Goal: Task Accomplishment & Management: Complete application form

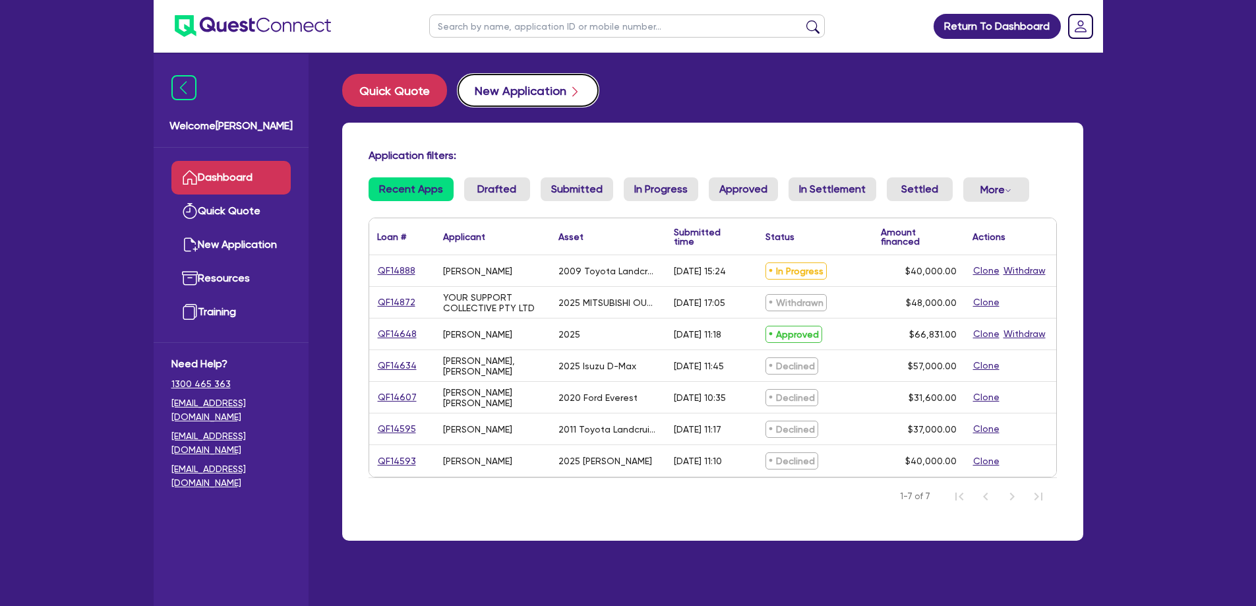
click at [495, 87] on button "New Application" at bounding box center [528, 90] width 141 height 33
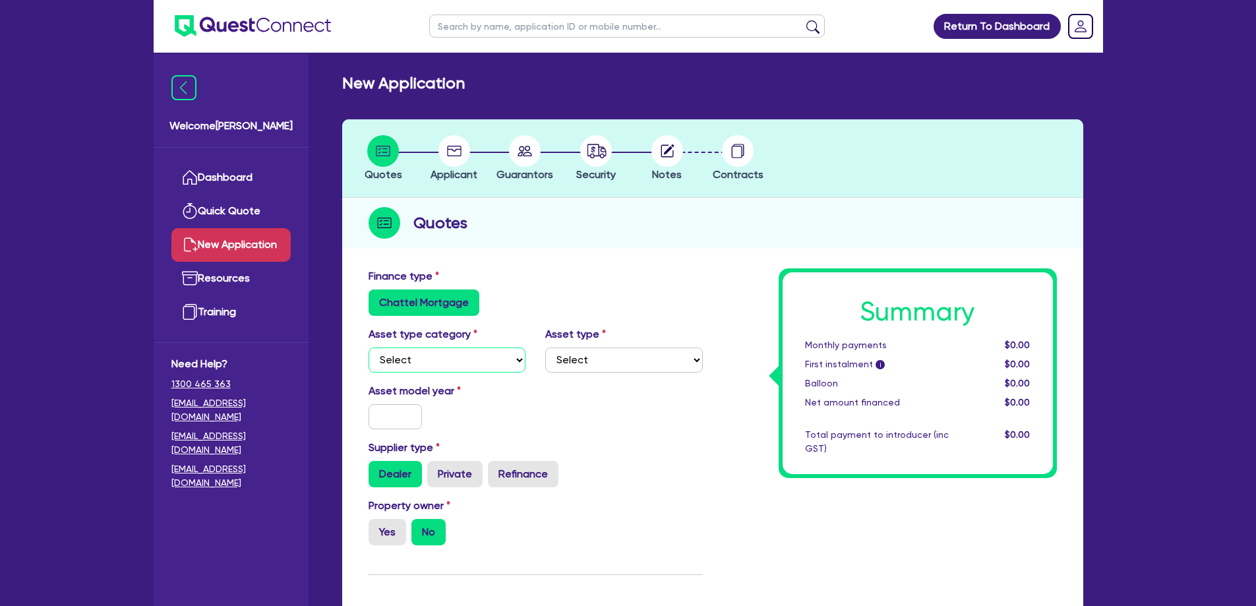
click at [414, 357] on select "Select Cars and light trucks Primary assets Secondary assets Tertiary assets" at bounding box center [448, 360] width 158 height 25
select select "CARS_AND_LIGHT_TRUCKS"
click at [369, 348] on select "Select Cars and light trucks Primary assets Secondary assets Tertiary assets" at bounding box center [448, 360] width 158 height 25
click at [588, 352] on select "Select Passenger vehicles Vans and utes Light trucks up to 4.5 tonne" at bounding box center [624, 360] width 158 height 25
select select "VANS_AND_UTES"
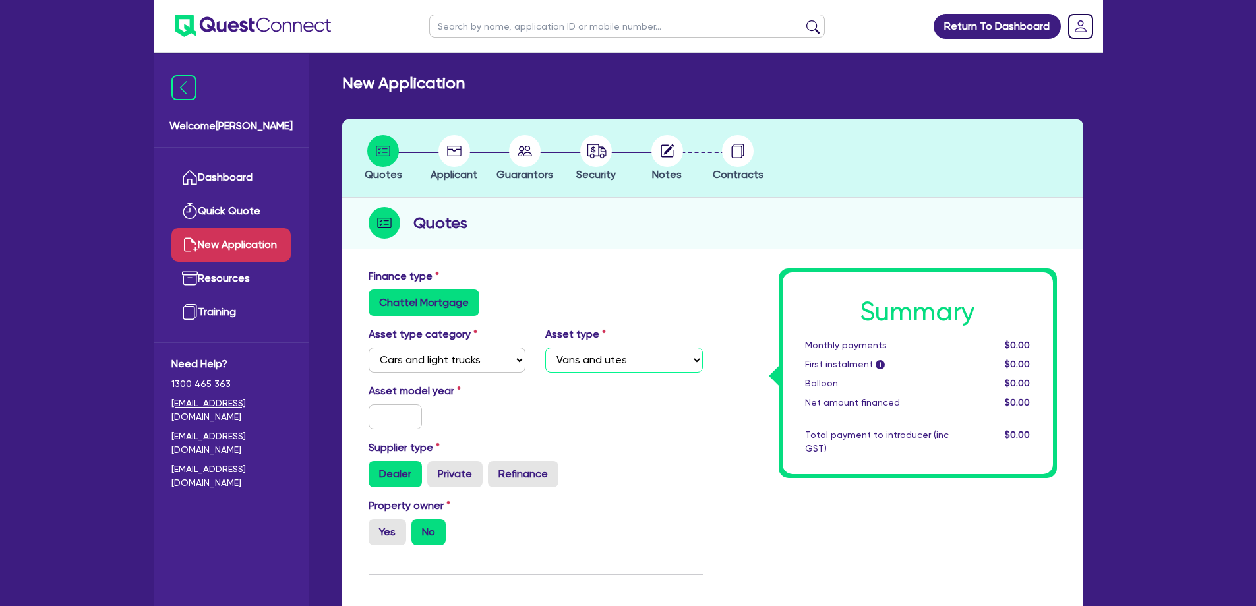
click at [545, 348] on select "Select Passenger vehicles Vans and utes Light trucks up to 4.5 tonne" at bounding box center [624, 360] width 158 height 25
click at [407, 422] on input "text" at bounding box center [396, 416] width 54 height 25
type input "2015"
click at [550, 433] on div "Asset model year [DATE]" at bounding box center [536, 411] width 354 height 57
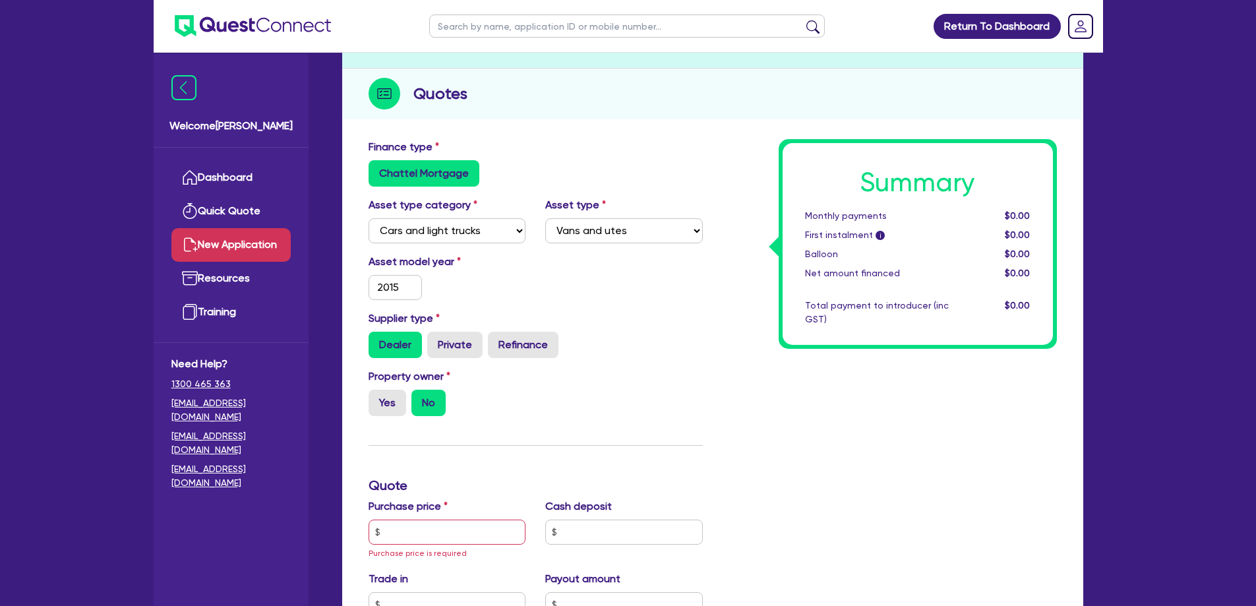
scroll to position [132, 0]
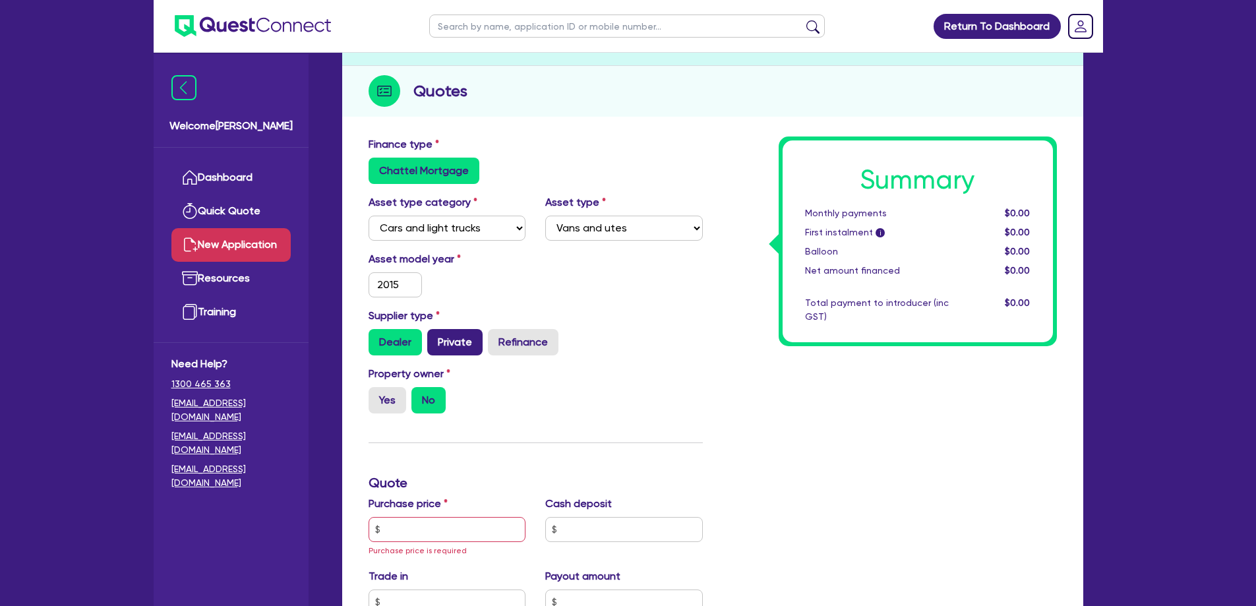
click at [446, 348] on label "Private" at bounding box center [454, 342] width 55 height 26
click at [436, 338] on input "Private" at bounding box center [431, 333] width 9 height 9
radio input "true"
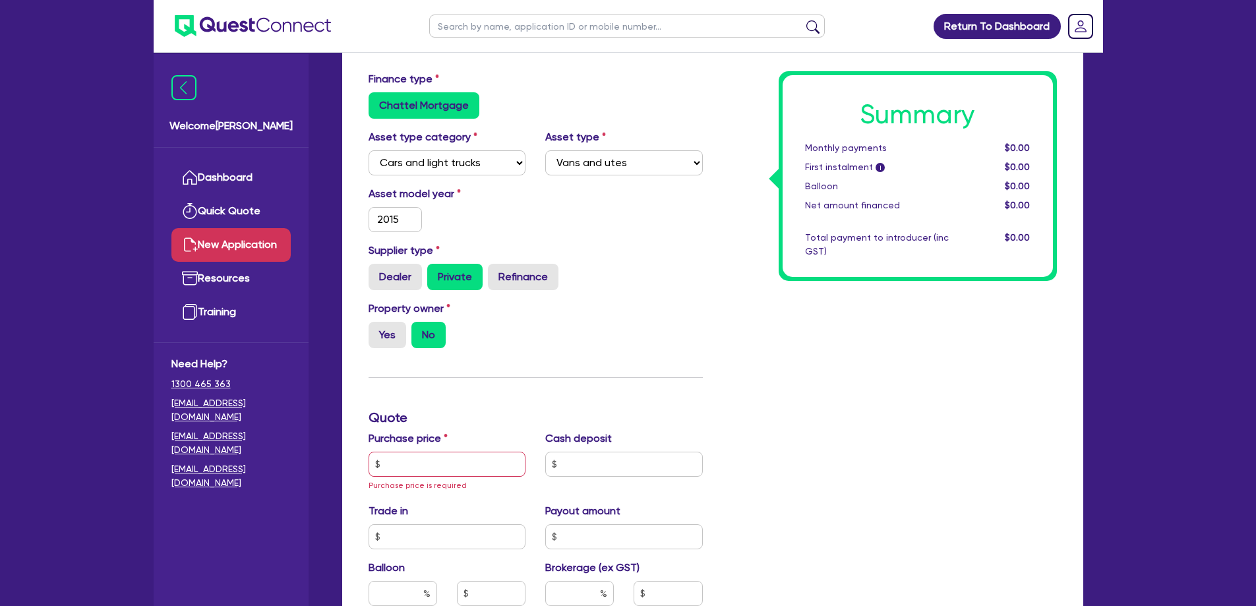
scroll to position [198, 0]
click at [448, 458] on input "text" at bounding box center [448, 463] width 158 height 25
click at [429, 460] on input "text" at bounding box center [448, 463] width 158 height 25
click at [441, 468] on input "text" at bounding box center [448, 463] width 158 height 25
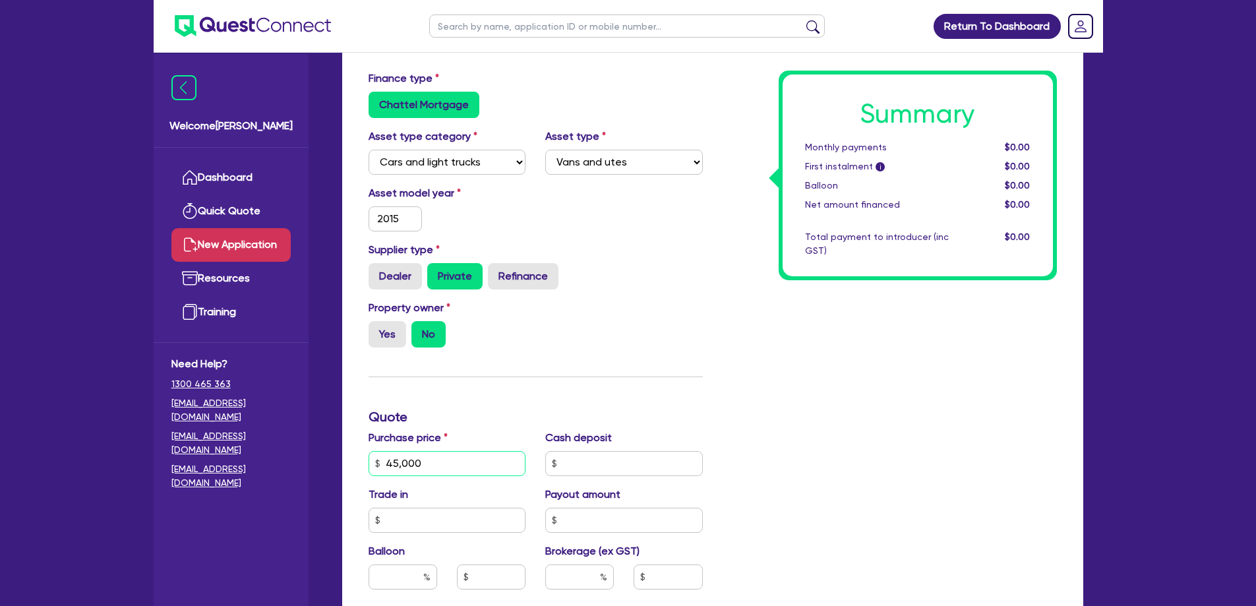
type input "45,000"
click at [599, 465] on input "text" at bounding box center [624, 463] width 158 height 25
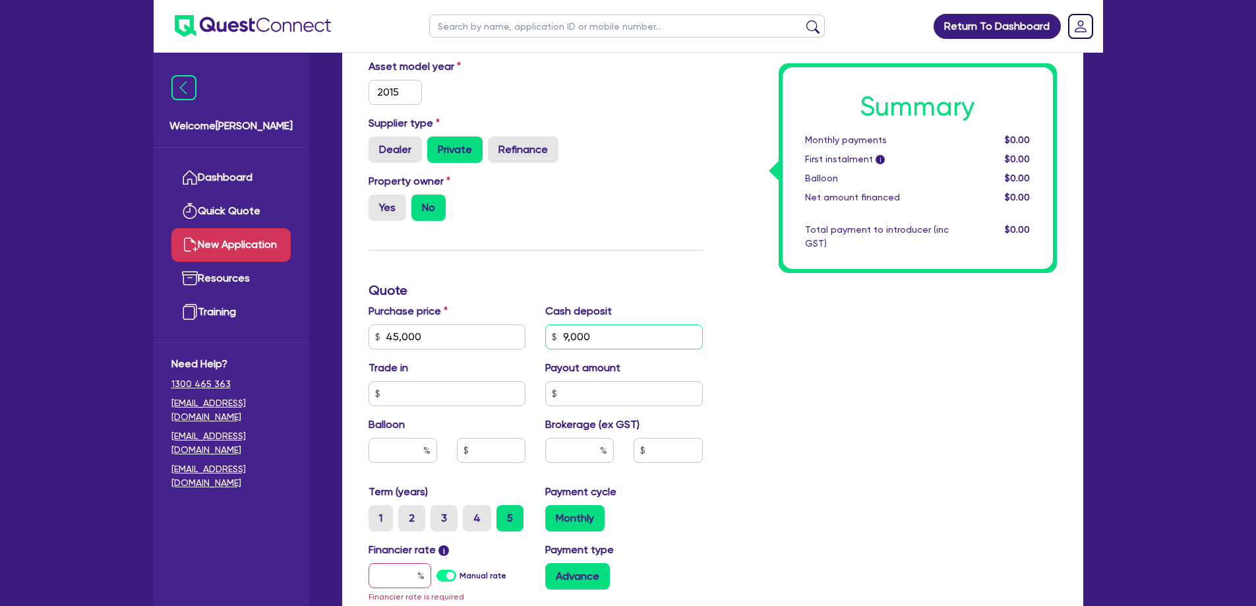
scroll to position [330, 0]
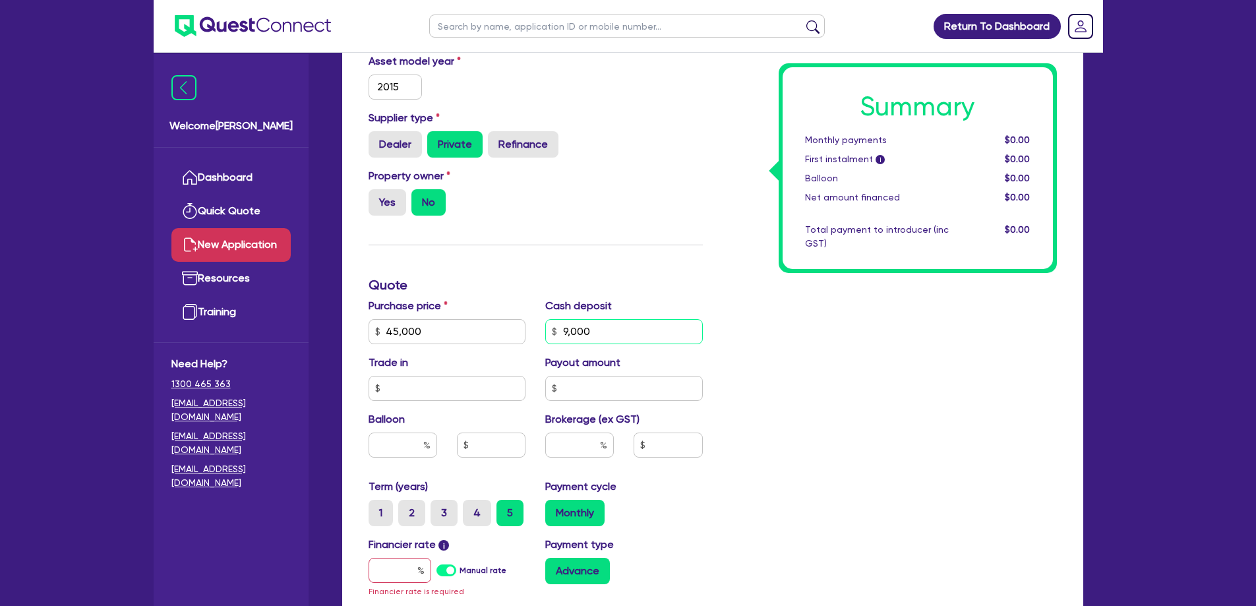
type input "9,000"
click at [590, 452] on input "text" at bounding box center [579, 445] width 69 height 25
type input "10"
click at [790, 449] on div "Summary Monthly payments $0.00 First instalment i $0.00 Balloon $0.00 Net amoun…" at bounding box center [890, 331] width 354 height 785
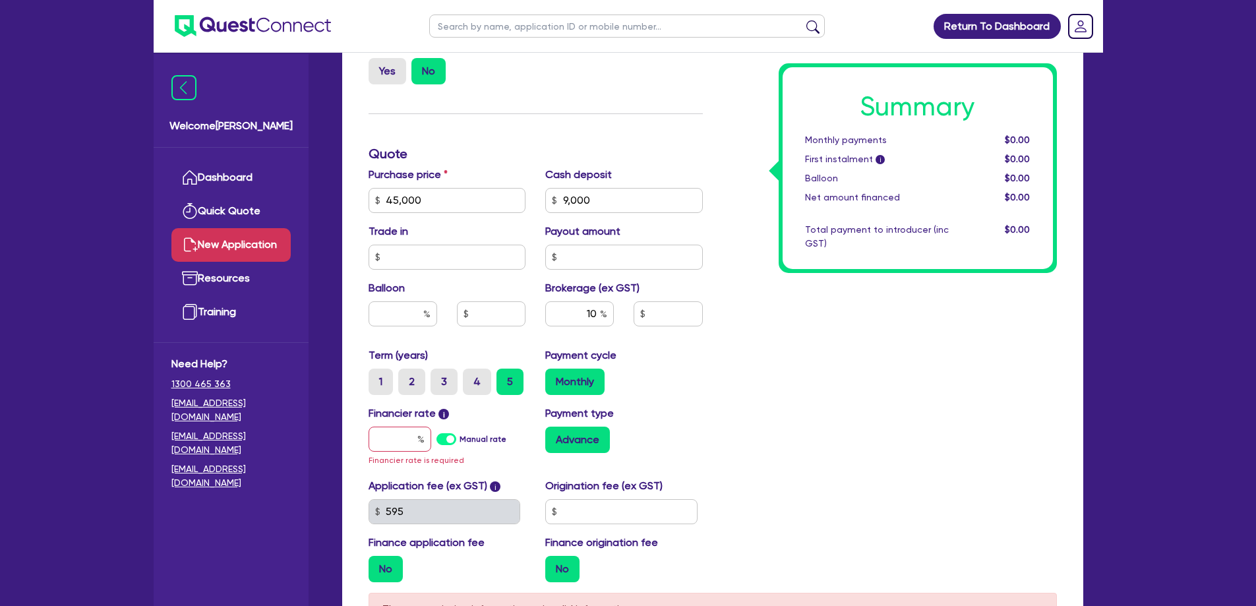
scroll to position [462, 0]
click at [380, 441] on input "text" at bounding box center [400, 438] width 63 height 25
type input "1"
type input "3,600"
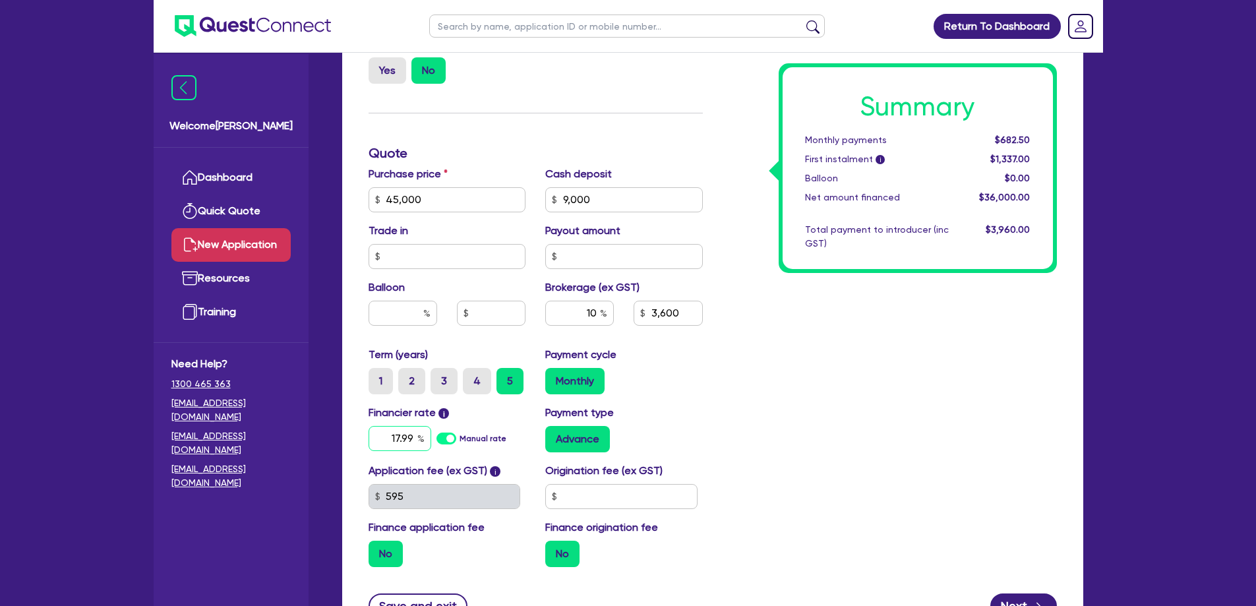
type input "17.99"
click at [900, 437] on div "Summary Monthly payments $682.50 First instalment i $1,337.00 Balloon $0.00 Net…" at bounding box center [890, 192] width 354 height 771
click at [592, 493] on input "text" at bounding box center [621, 496] width 152 height 25
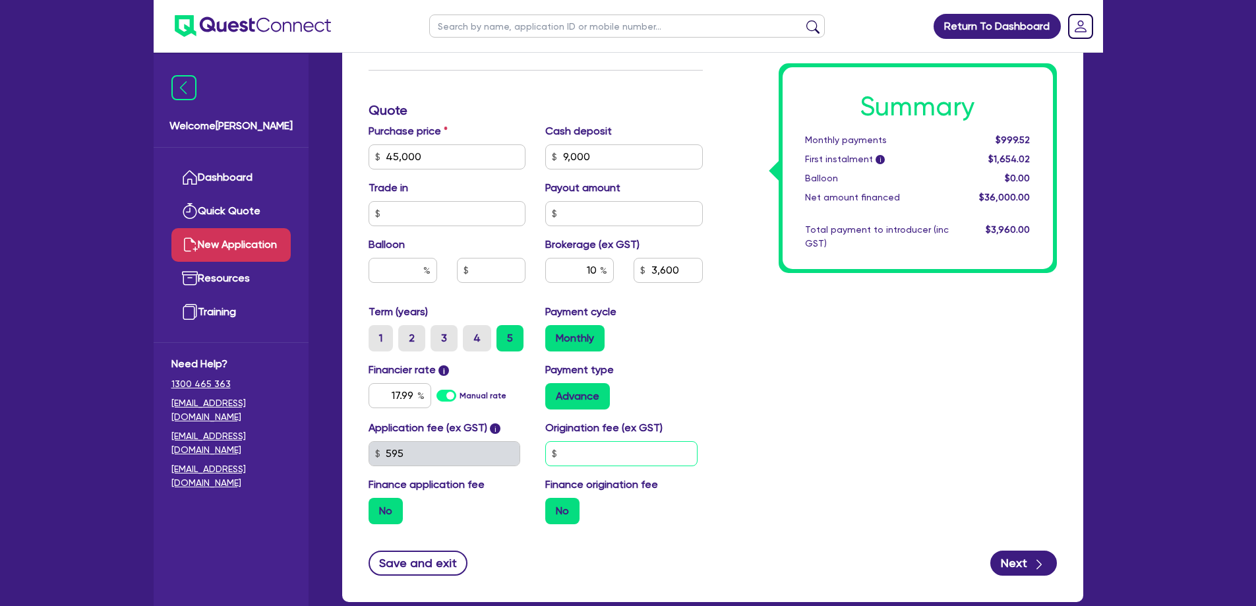
scroll to position [528, 0]
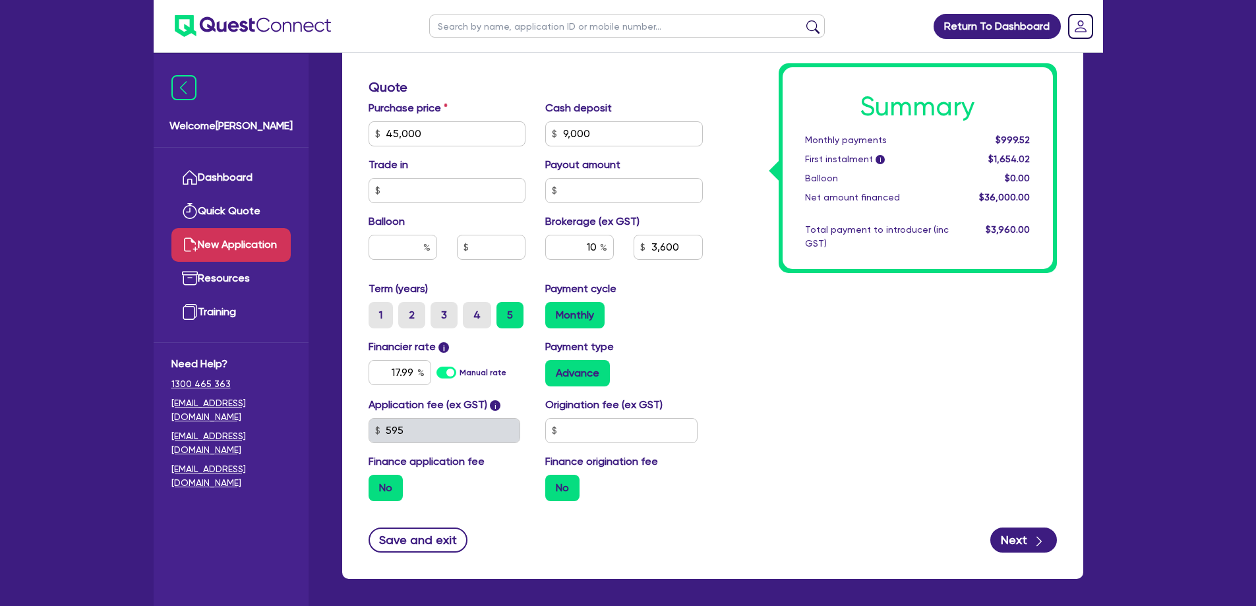
click at [963, 454] on div "Summary Monthly payments $999.52 First instalment i $1,654.02 Balloon $0.00 Net…" at bounding box center [890, 126] width 354 height 771
click at [1025, 542] on button "Next" at bounding box center [1024, 540] width 67 height 25
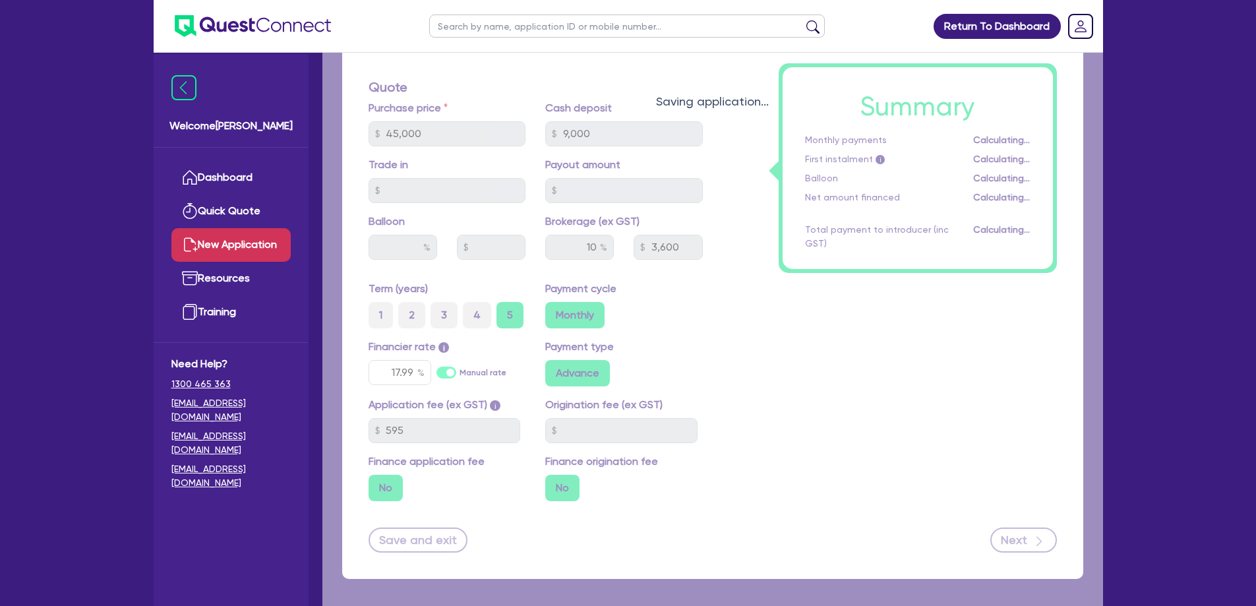
type input "3,600"
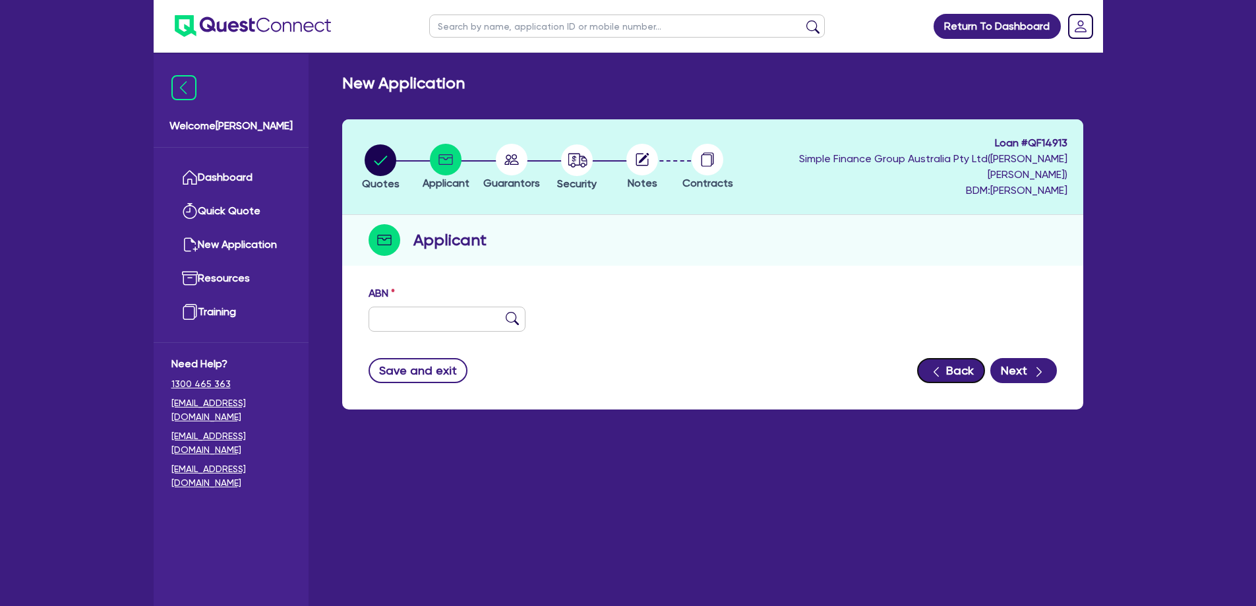
click at [965, 358] on button "Back" at bounding box center [951, 370] width 68 height 25
select select "CARS_AND_LIGHT_TRUCKS"
select select "VANS_AND_UTES"
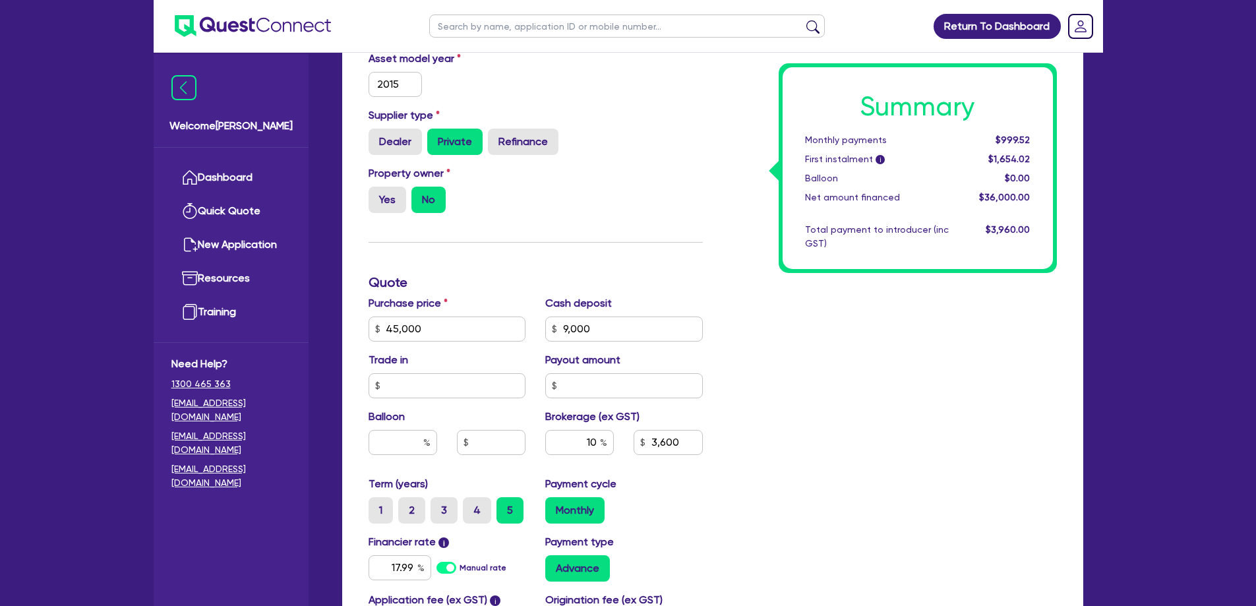
scroll to position [528, 0]
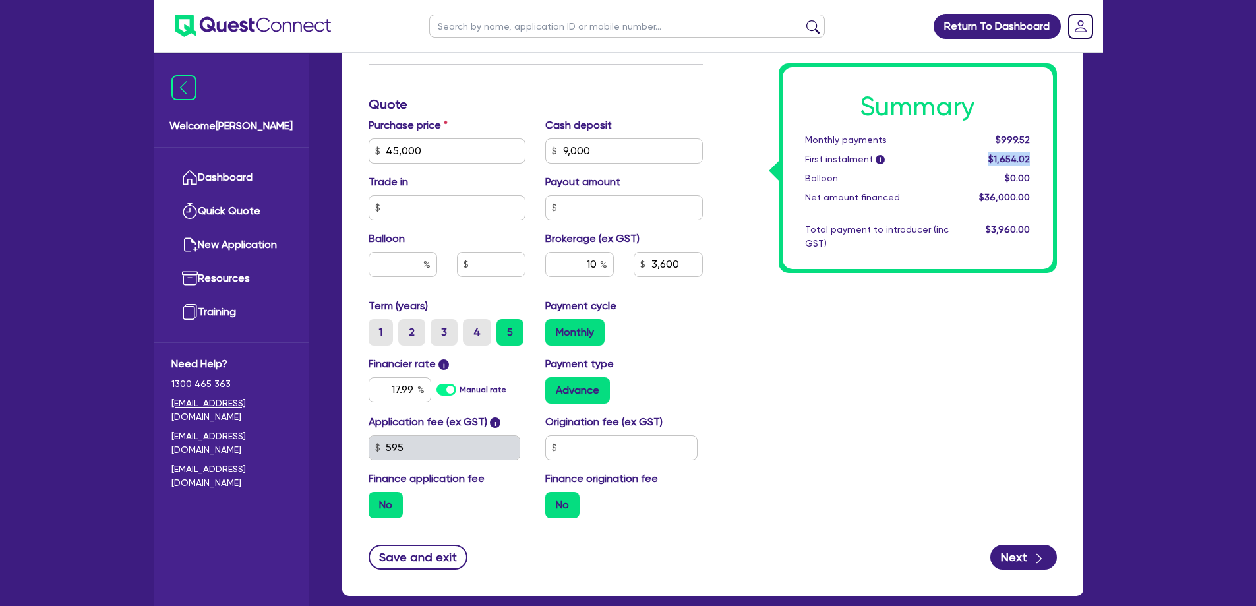
drag, startPoint x: 1029, startPoint y: 160, endPoint x: 919, endPoint y: 177, distance: 111.4
click at [967, 157] on div "$1,654.02" at bounding box center [1000, 159] width 82 height 14
click at [855, 318] on div "Summary Monthly payments $999.52 First instalment i $1,654.02 Balloon $0.00 Net…" at bounding box center [890, 143] width 354 height 771
click at [792, 294] on div "Summary Monthly payments $999.52 First instalment i $1,654.02 Balloon $0.00 Net…" at bounding box center [890, 143] width 354 height 771
drag, startPoint x: 1025, startPoint y: 162, endPoint x: 1008, endPoint y: 162, distance: 16.5
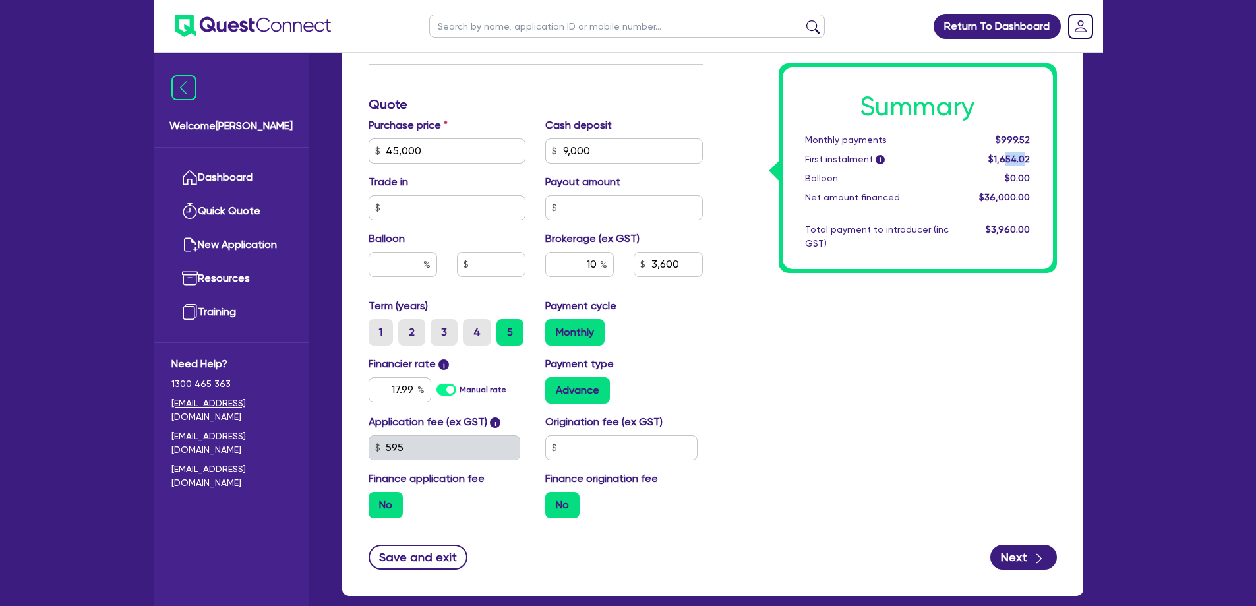
click at [1008, 162] on span "$1,654.02" at bounding box center [1010, 159] width 42 height 11
click at [807, 284] on div "Summary Monthly payments $999.52 First instalment i $1,654.02 Balloon $0.00 Net…" at bounding box center [890, 143] width 354 height 771
drag, startPoint x: 1020, startPoint y: 152, endPoint x: 993, endPoint y: 162, distance: 28.8
click at [993, 162] on div "$1,654.02" at bounding box center [1000, 159] width 82 height 14
click at [993, 162] on span "$1,654.02" at bounding box center [1010, 159] width 42 height 11
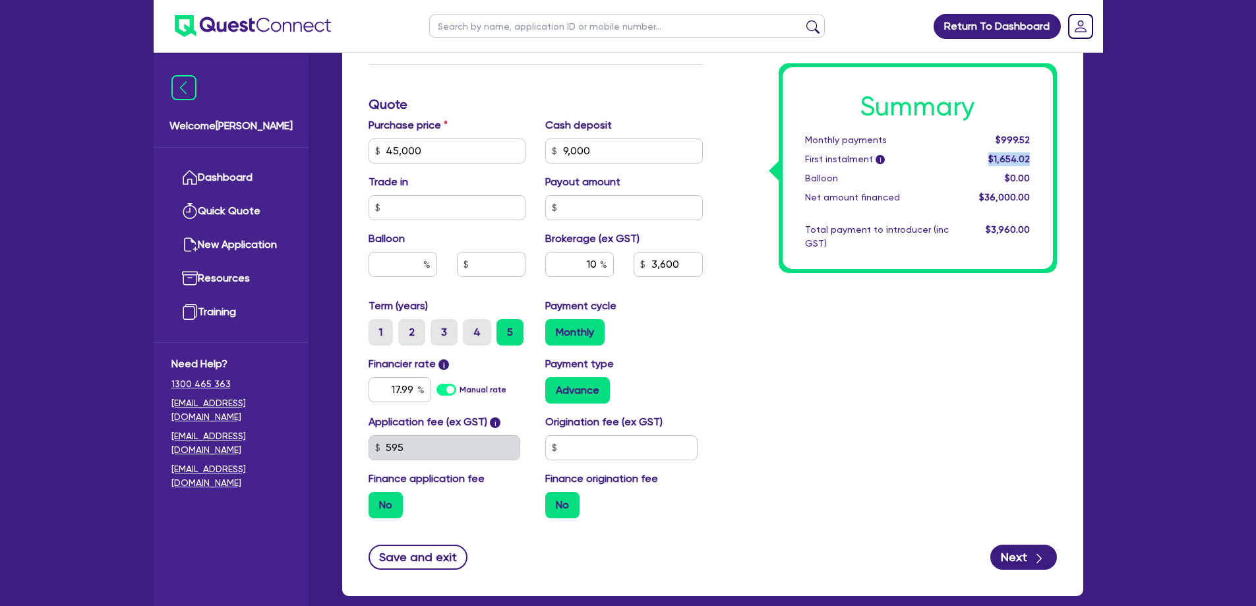
drag, startPoint x: 993, startPoint y: 162, endPoint x: 1025, endPoint y: 158, distance: 32.0
click at [1025, 158] on span "$1,654.02" at bounding box center [1010, 159] width 42 height 11
drag, startPoint x: 1038, startPoint y: 139, endPoint x: 989, endPoint y: 142, distance: 49.5
click at [989, 142] on div "$999.52" at bounding box center [1000, 140] width 82 height 14
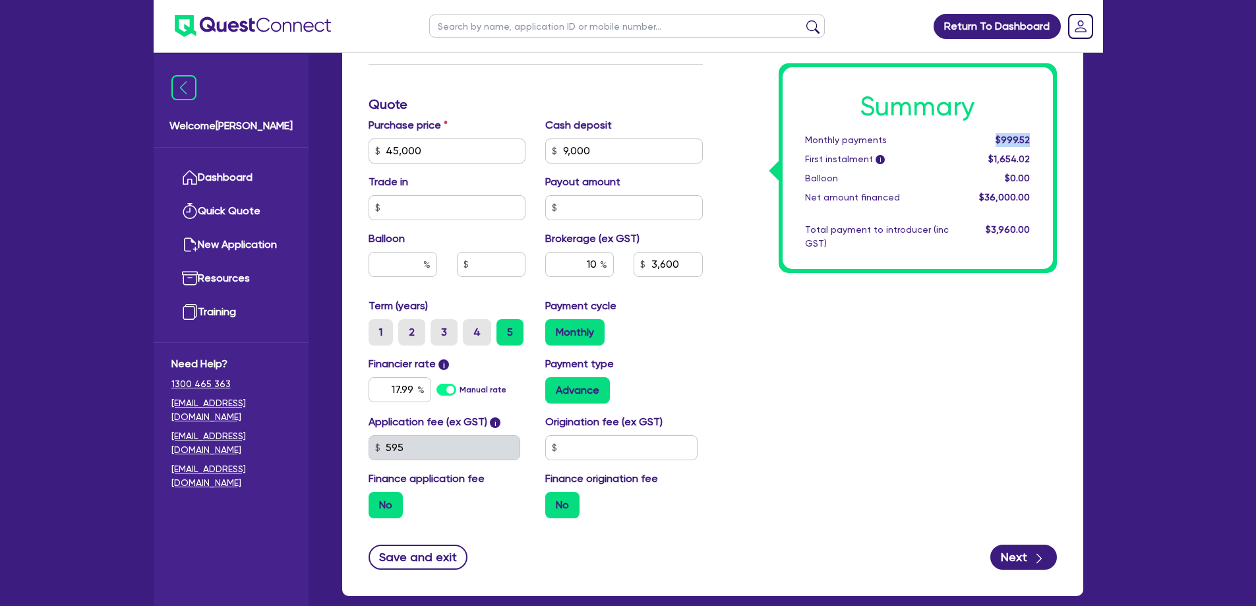
click at [989, 142] on div "$999.52" at bounding box center [1000, 140] width 82 height 14
click at [985, 340] on div "Summary Monthly payments $999.52 First instalment i $1,654.02 Balloon $0.00 Net…" at bounding box center [890, 143] width 354 height 771
click at [1037, 554] on icon "button" at bounding box center [1039, 559] width 5 height 10
type input "45,000"
type input "9,000"
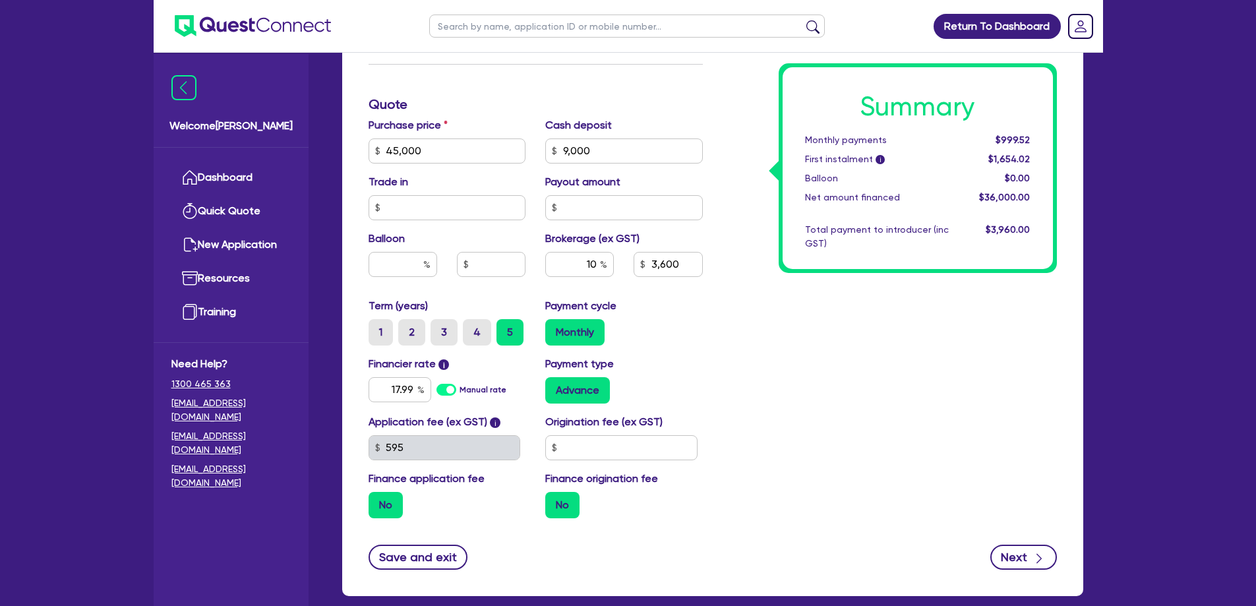
type input "3,600"
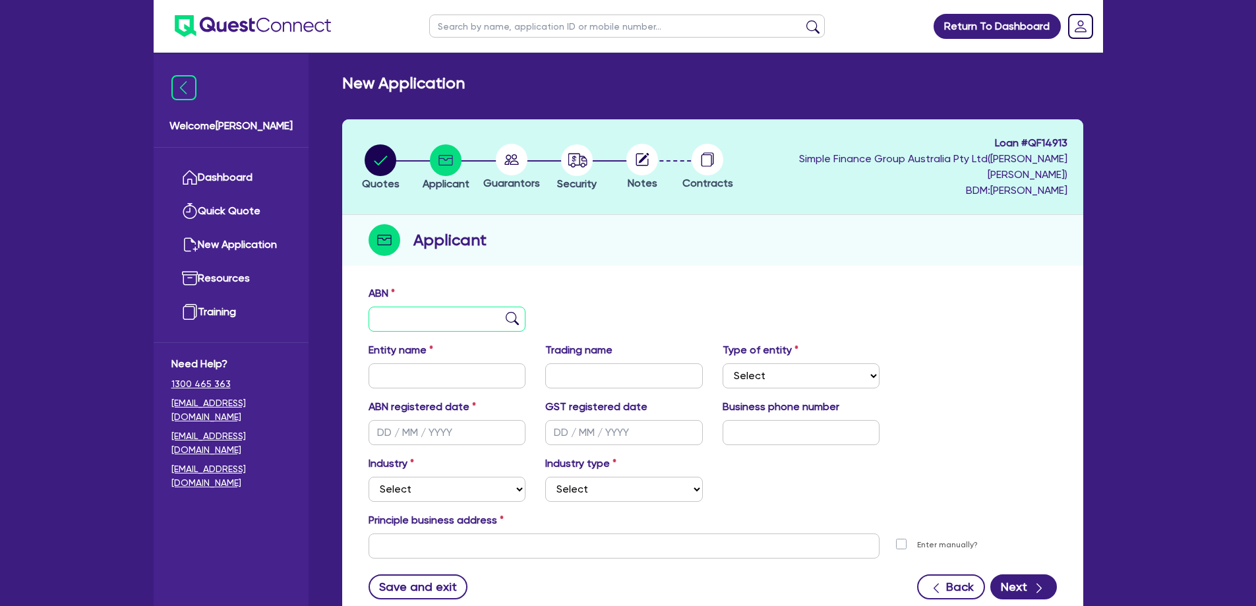
click at [443, 307] on input "text" at bounding box center [448, 319] width 158 height 25
click at [440, 307] on input "text" at bounding box center [448, 319] width 158 height 25
paste input "68 592 604 986"
type input "68 592 604 986"
click at [586, 286] on div "ABN 68 592 604 986" at bounding box center [713, 314] width 708 height 57
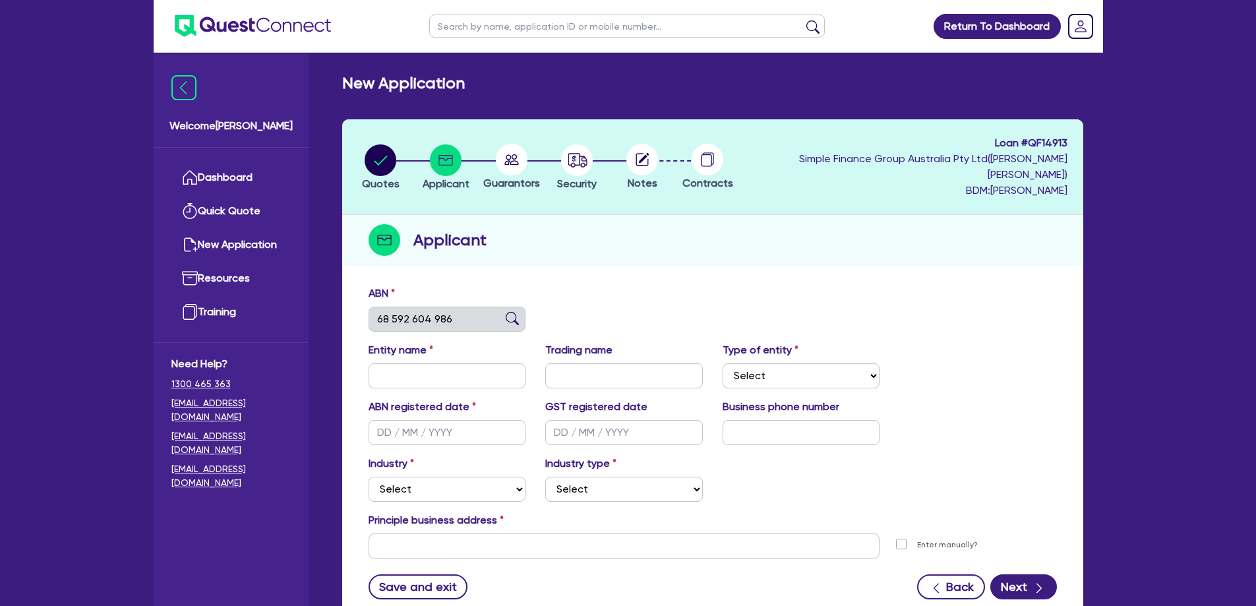
type input "[PERSON_NAME], [PERSON_NAME] [PERSON_NAME]"
select select "SOLE_TRADER"
type input "[DATE]"
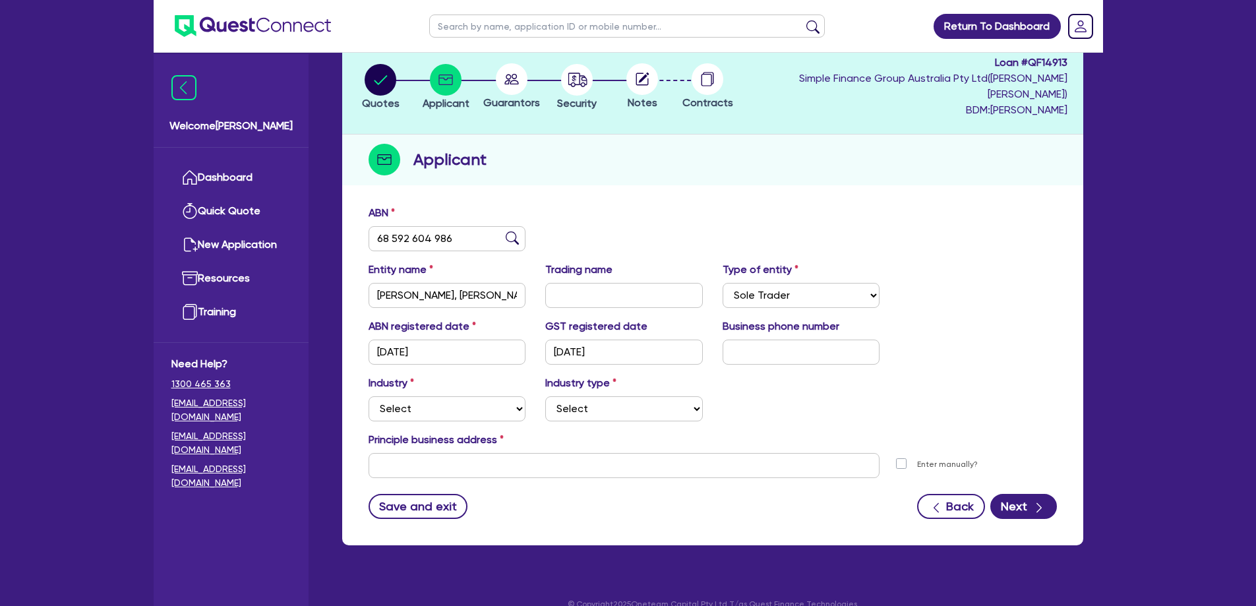
scroll to position [84, 0]
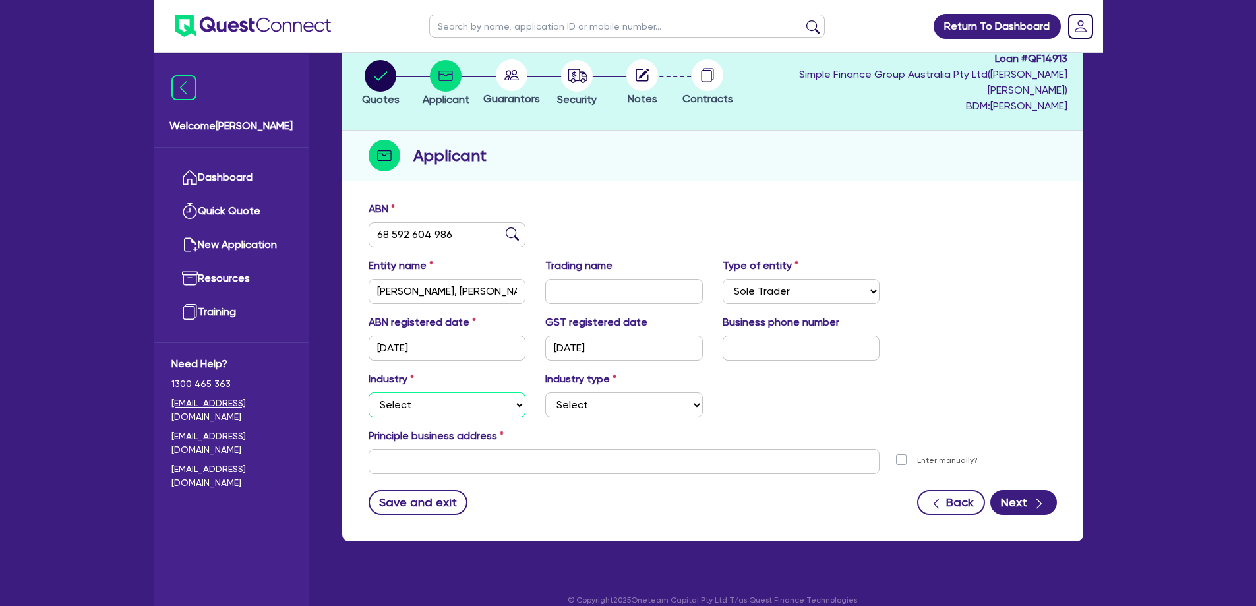
click at [508, 392] on select "Select Accomodation & Food Services Administrative & Support Services Agricultu…" at bounding box center [448, 404] width 158 height 25
select select "AGRICULTURE"
click at [369, 392] on select "Select Accomodation & Food Services Administrative & Support Services Agricultu…" at bounding box center [448, 404] width 158 height 25
click at [617, 392] on select "Select Growers - Turf, Flowers, Vegetables, Fruit, Nuts, Grain & Other Crops Gr…" at bounding box center [624, 404] width 158 height 25
select select "FARMERS"
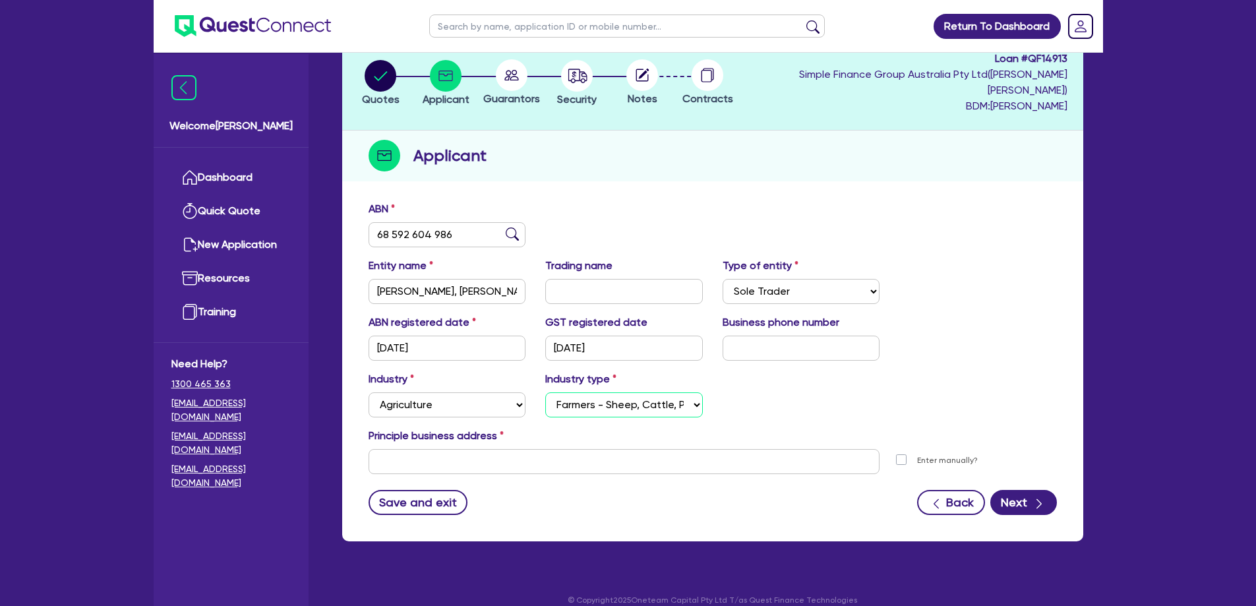
click at [545, 392] on select "Select Growers - Turf, Flowers, Vegetables, Fruit, Nuts, Grain & Other Crops Gr…" at bounding box center [624, 404] width 158 height 25
click at [537, 449] on input "text" at bounding box center [625, 461] width 512 height 25
paste input "[STREET_ADDRESS][PERSON_NAME]"
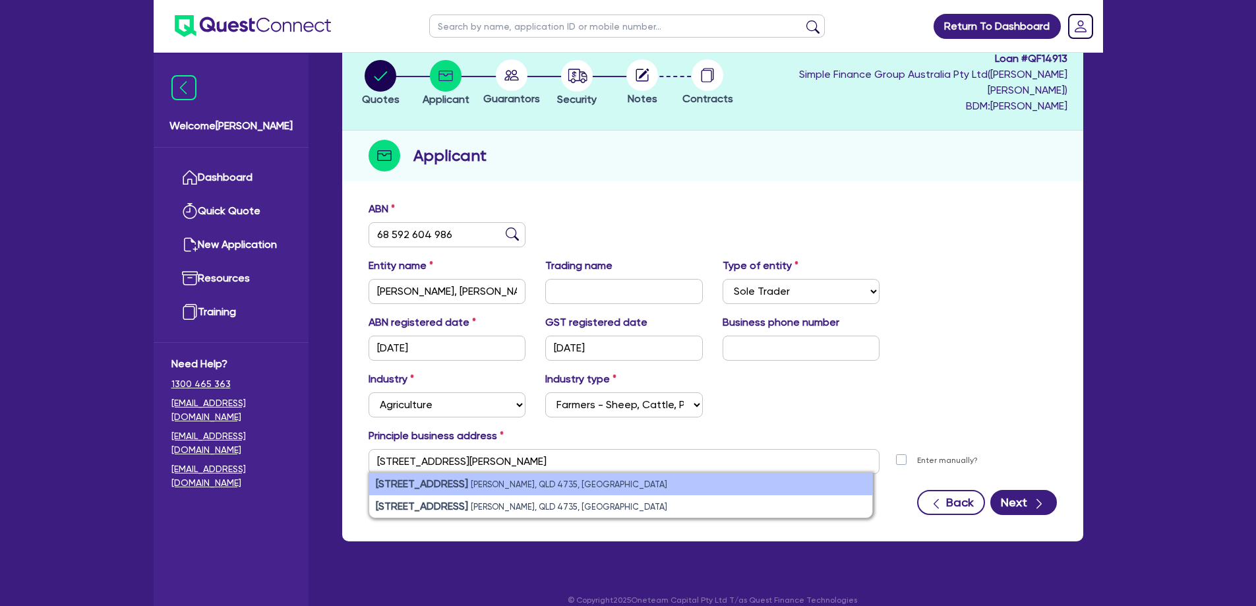
click at [532, 479] on small "[PERSON_NAME], QLD 4735, [GEOGRAPHIC_DATA]" at bounding box center [569, 484] width 197 height 10
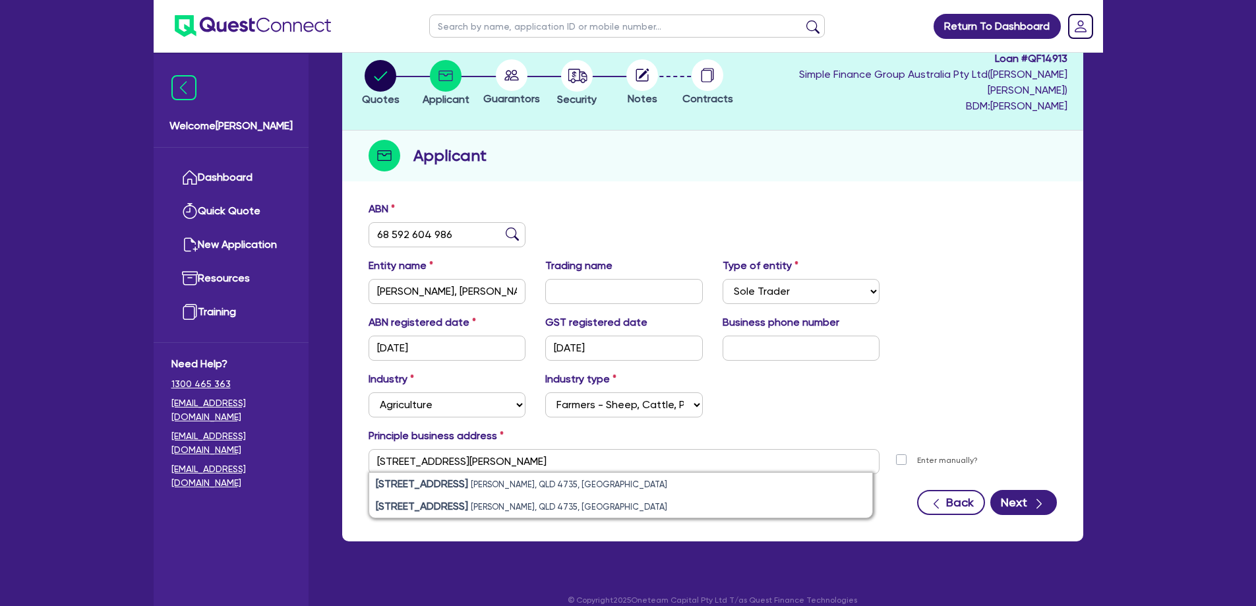
type input "[STREET_ADDRESS][PERSON_NAME]"
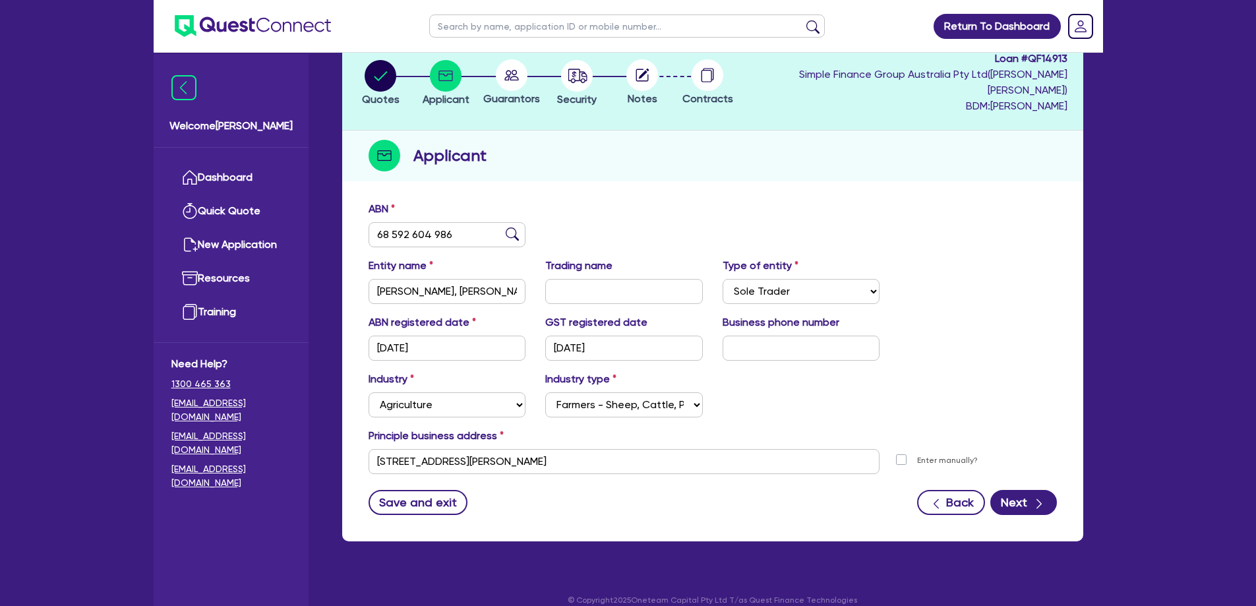
click at [1017, 371] on div "Industry Select Accomodation & Food Services Administrative & Support Services …" at bounding box center [713, 399] width 708 height 57
click at [1032, 494] on div "button" at bounding box center [1039, 502] width 15 height 16
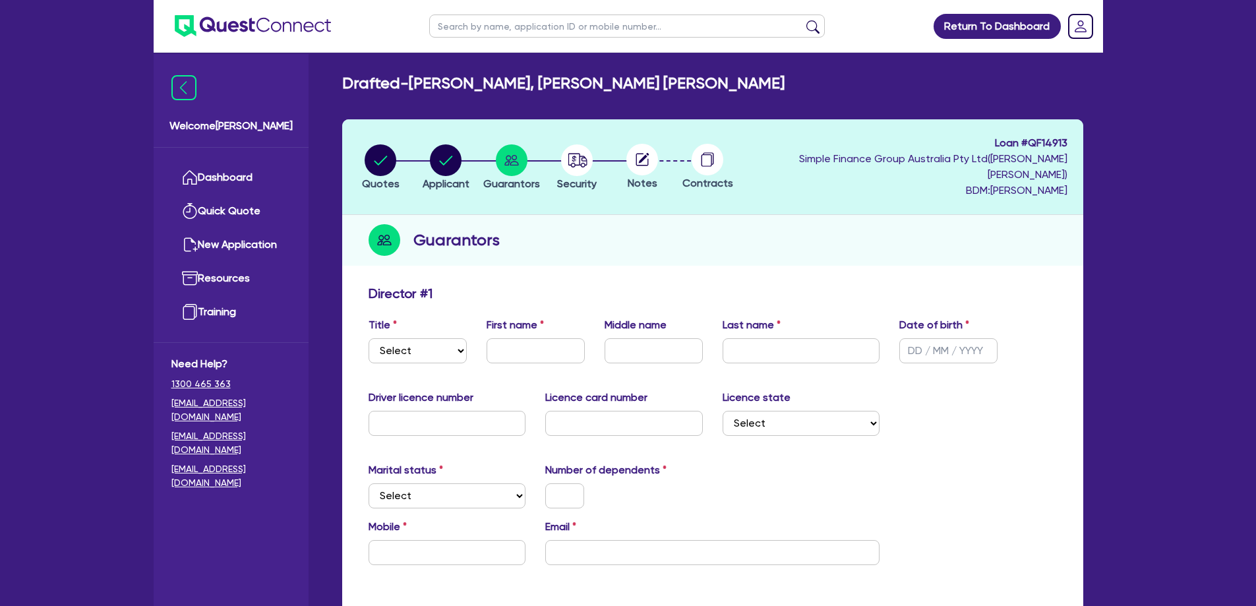
click at [430, 355] on div "Title Select Mr Mrs Ms Miss Dr First name Middle name Last name Date of birth" at bounding box center [713, 345] width 708 height 57
click at [429, 346] on select "Select Mr Mrs Ms Miss Dr" at bounding box center [418, 350] width 98 height 25
select select "MR"
click at [369, 338] on select "Select Mr Mrs Ms Miss Dr" at bounding box center [418, 350] width 98 height 25
click at [526, 338] on input "text" at bounding box center [536, 350] width 98 height 25
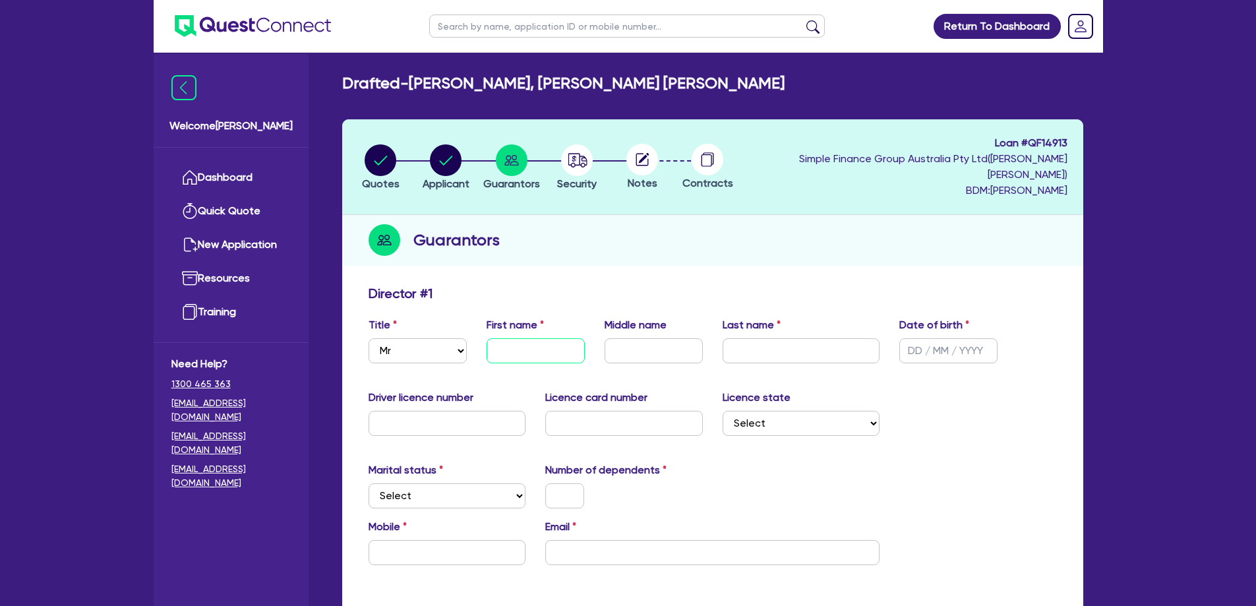
paste input "[PERSON_NAME]"
type input "[PERSON_NAME]"
click at [638, 338] on input "text" at bounding box center [654, 350] width 98 height 25
paste input "Ansis"
type input "Ansis"
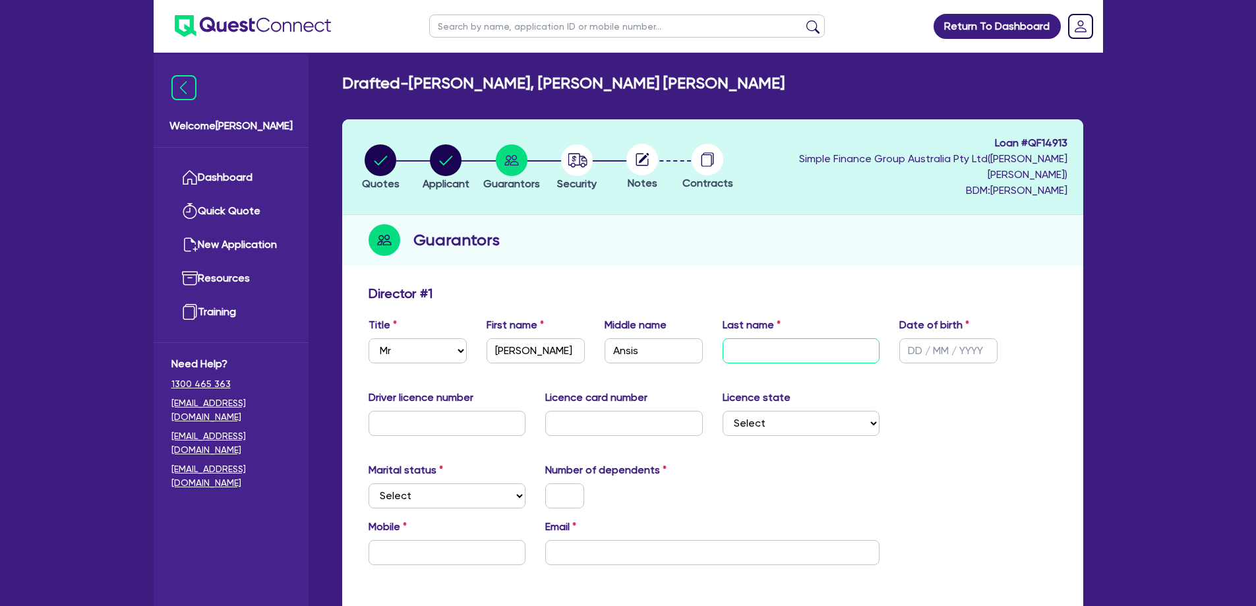
click at [818, 338] on input "text" at bounding box center [802, 350] width 158 height 25
paste input "[PERSON_NAME]"
type input "[PERSON_NAME]"
click at [908, 338] on input "text" at bounding box center [949, 350] width 98 height 25
type input "[DATE]"
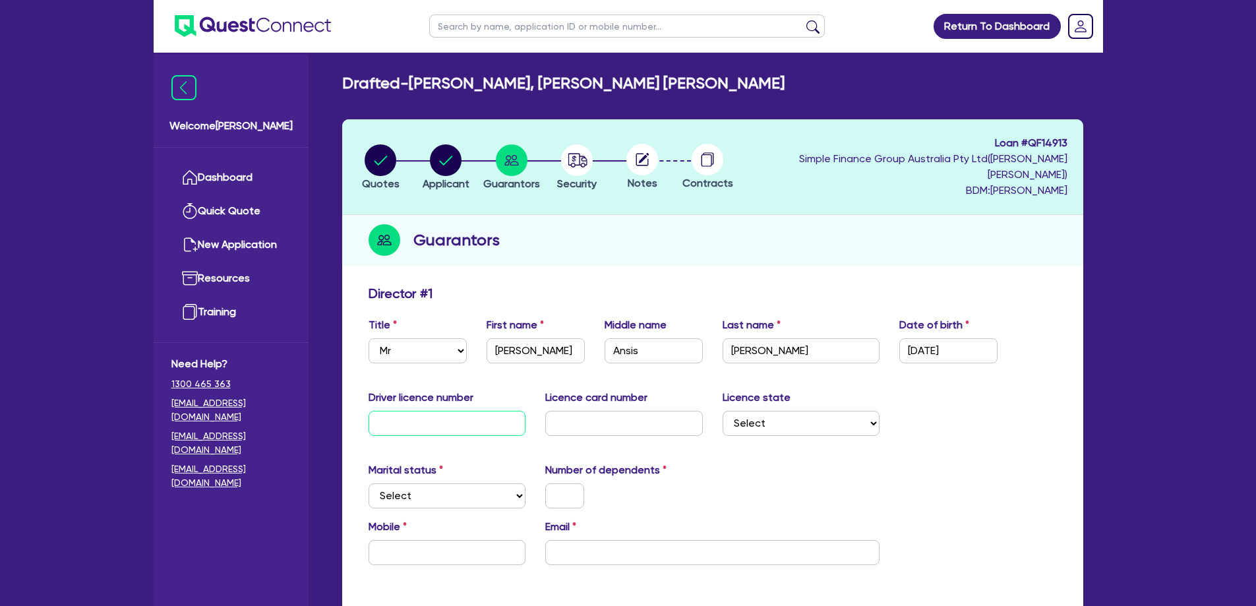
click at [410, 411] on input "text" at bounding box center [448, 423] width 158 height 25
paste input "134992887"
type input "134992887"
click at [592, 418] on input "text" at bounding box center [624, 423] width 158 height 25
paste input "F68A4EC487"
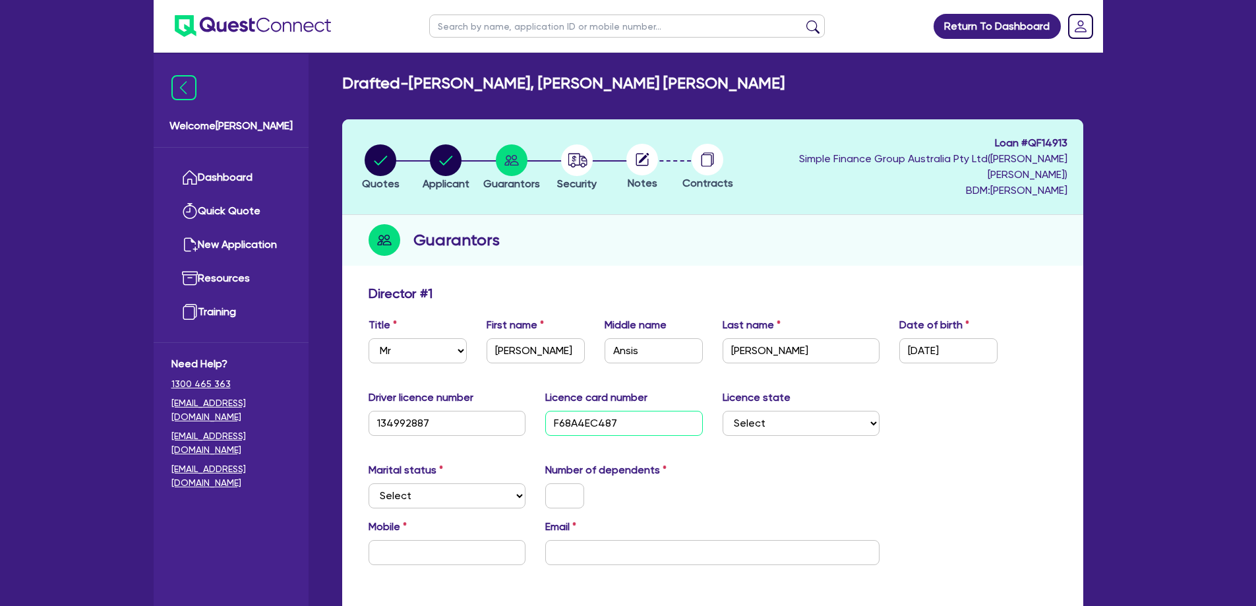
type input "F68A4EC487"
click at [774, 411] on select "Select [GEOGRAPHIC_DATA] [GEOGRAPHIC_DATA] [GEOGRAPHIC_DATA] [GEOGRAPHIC_DATA] …" at bounding box center [802, 423] width 158 height 25
select select "QLD"
click at [723, 411] on select "Select [GEOGRAPHIC_DATA] [GEOGRAPHIC_DATA] [GEOGRAPHIC_DATA] [GEOGRAPHIC_DATA] …" at bounding box center [802, 423] width 158 height 25
click at [462, 497] on div "Marital status Select [DEMOGRAPHIC_DATA] Married De Facto / Partner Number of d…" at bounding box center [713, 490] width 708 height 57
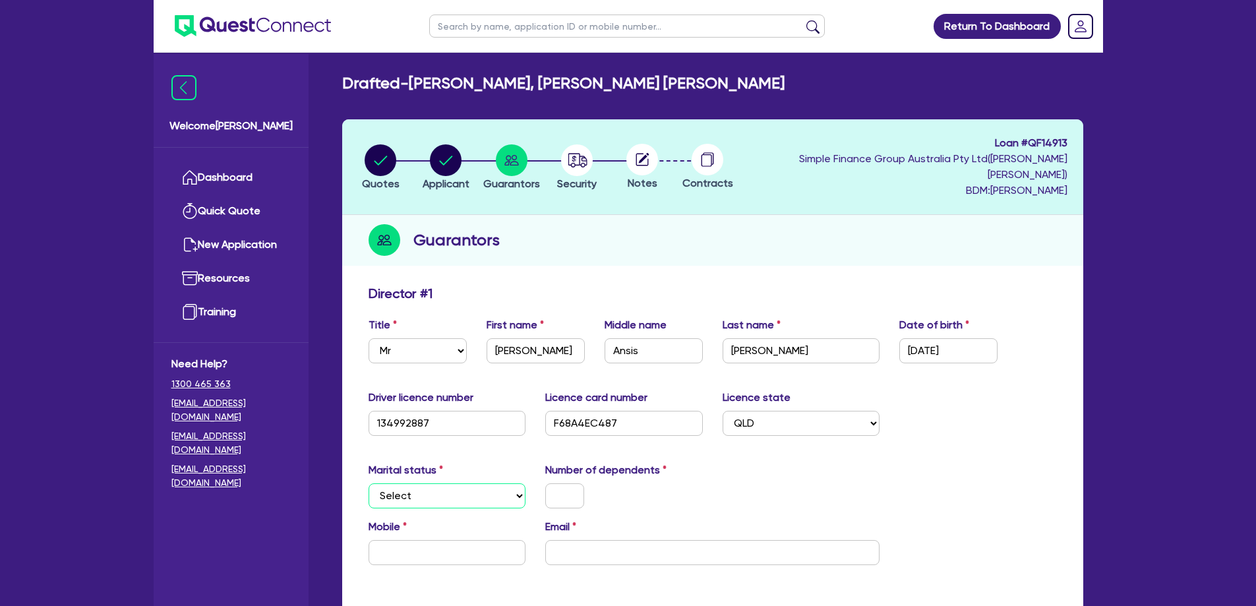
click at [460, 485] on select "Select Single Married De Facto / Partner" at bounding box center [448, 495] width 158 height 25
select select "SINGLE"
click at [369, 483] on select "Select Single Married De Facto / Partner" at bounding box center [448, 495] width 158 height 25
click at [560, 483] on input "text" at bounding box center [564, 495] width 39 height 25
click at [566, 483] on input "text" at bounding box center [564, 495] width 39 height 25
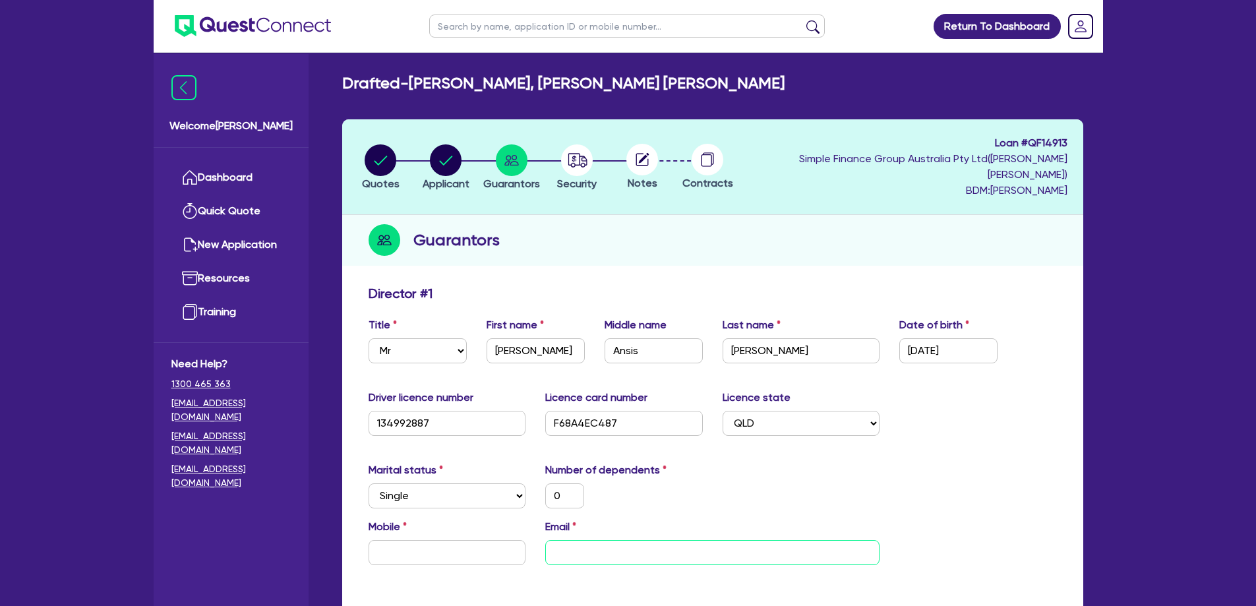
click at [675, 540] on input "email" at bounding box center [712, 552] width 334 height 25
paste input "[EMAIL_ADDRESS][DOMAIN_NAME]"
type input "0"
type input "[EMAIL_ADDRESS][DOMAIN_NAME]"
click at [453, 543] on input "text" at bounding box center [448, 552] width 158 height 25
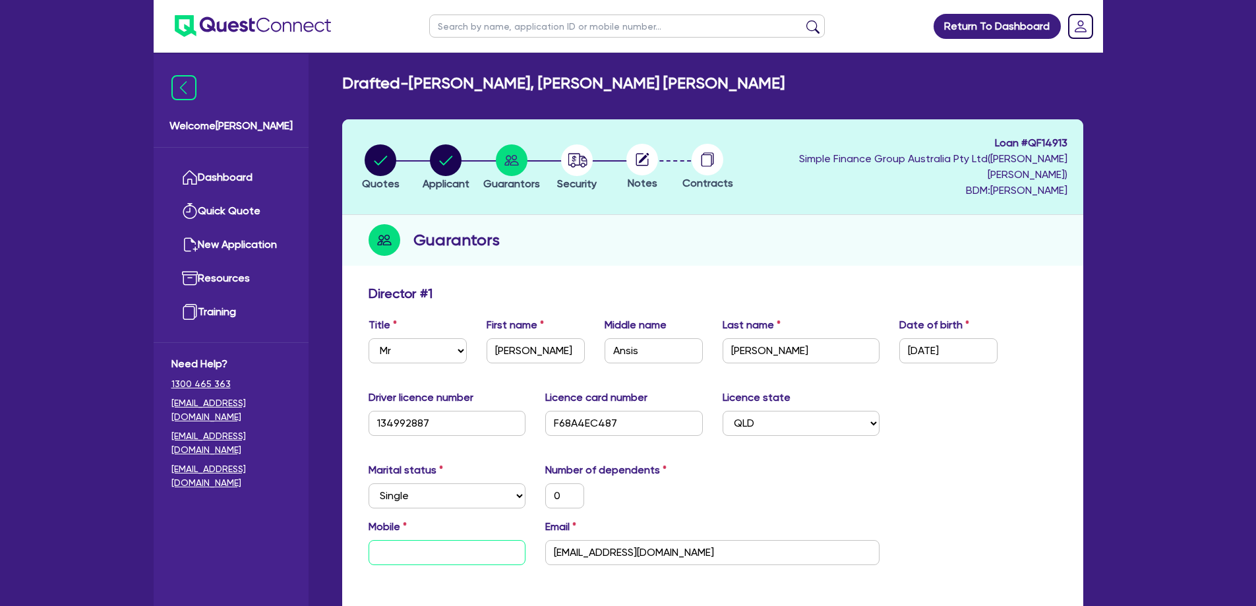
paste input "0447 043 130"
type input "0"
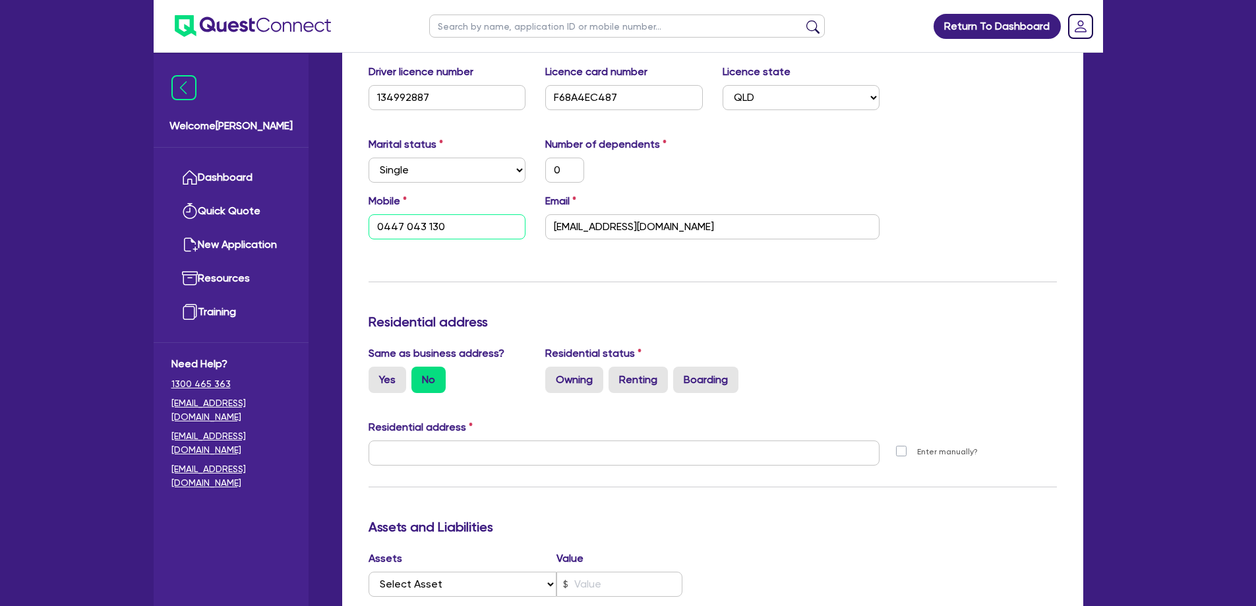
scroll to position [330, 0]
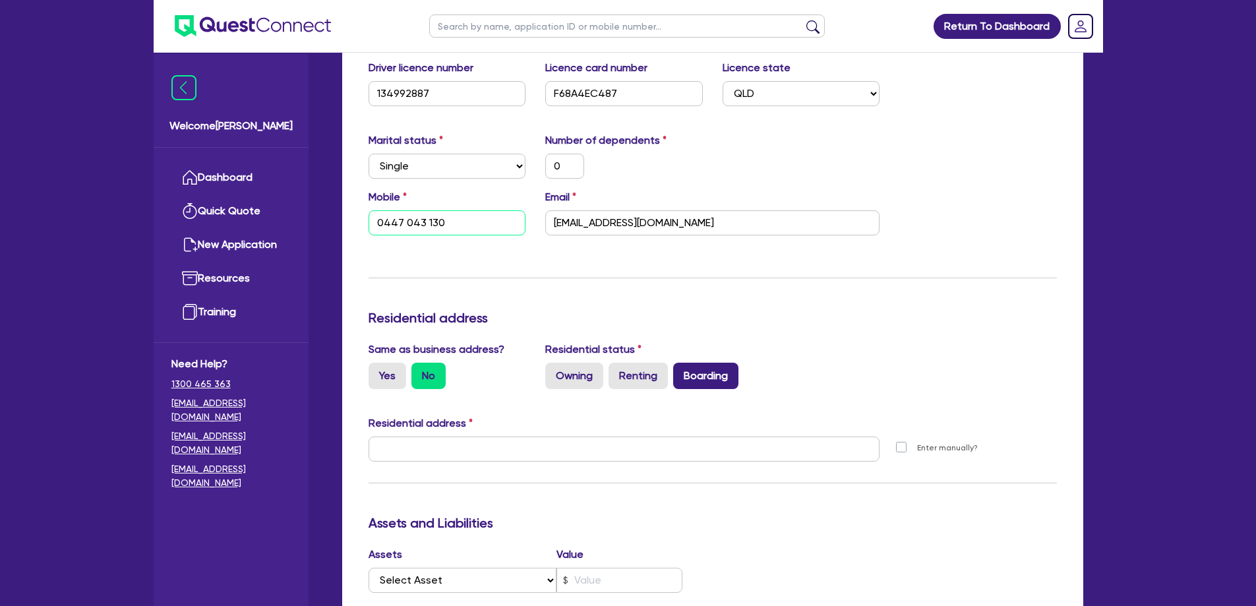
type input "0447 043 130"
click at [702, 363] on label "Boarding" at bounding box center [705, 376] width 65 height 26
click at [682, 363] on input "Boarding" at bounding box center [677, 367] width 9 height 9
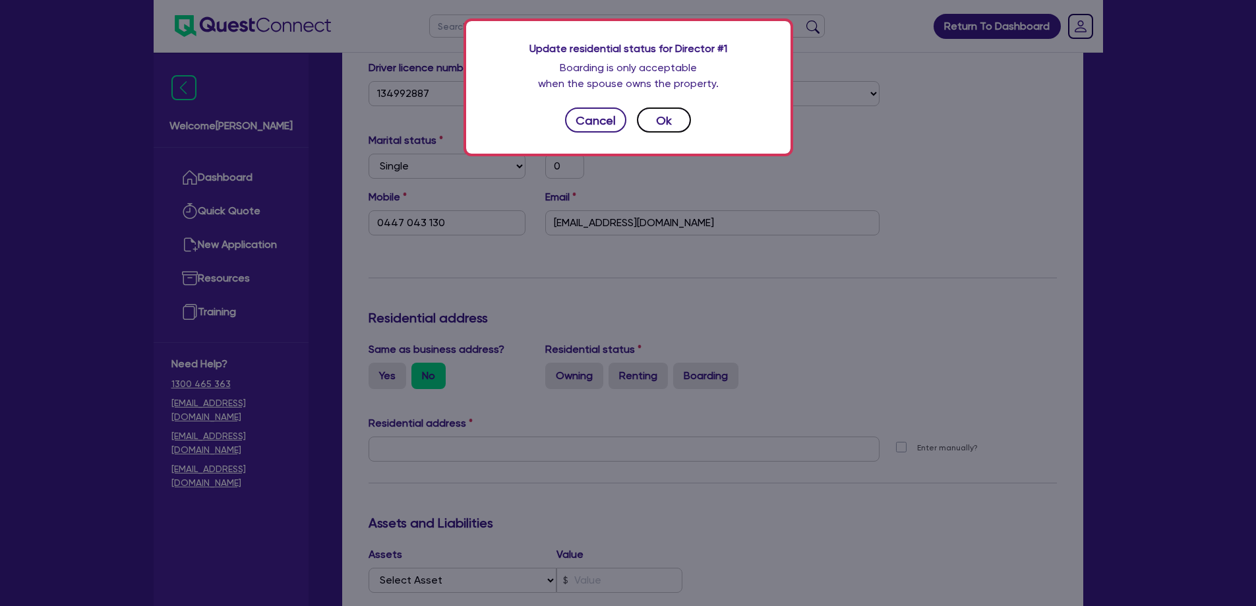
click at [656, 120] on button "Ok" at bounding box center [664, 119] width 54 height 25
type input "0"
type input "0447 043 130"
radio input "true"
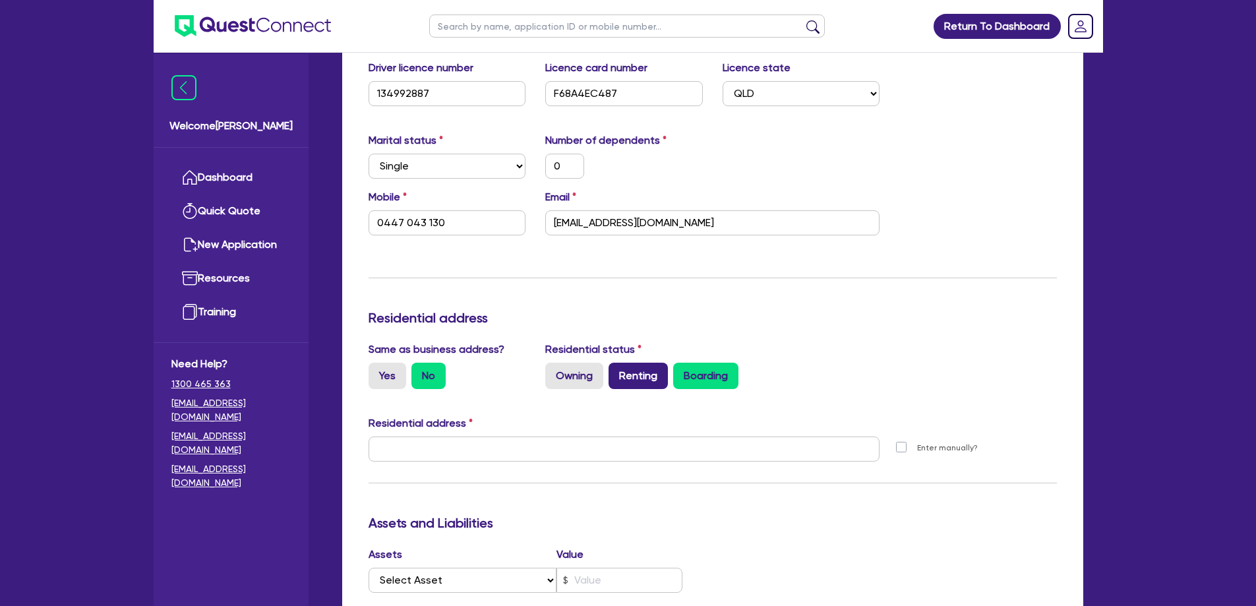
click at [639, 363] on label "Renting" at bounding box center [638, 376] width 59 height 26
click at [617, 363] on input "Renting" at bounding box center [613, 367] width 9 height 9
radio input "true"
type input "0"
type input "0447 043 130"
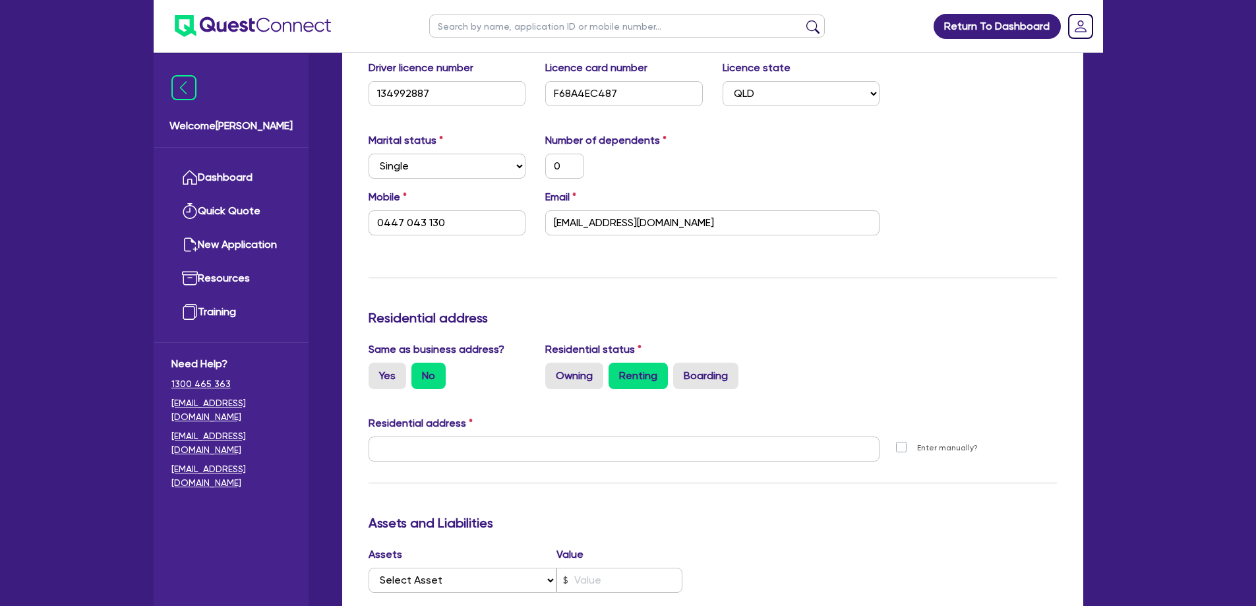
click at [814, 323] on div "Update residential status for Director #1 Boarding is only acceptable when the …" at bounding box center [713, 443] width 688 height 975
click at [433, 437] on input "text" at bounding box center [625, 449] width 512 height 25
paste input "[STREET_ADDRESS][PERSON_NAME]"
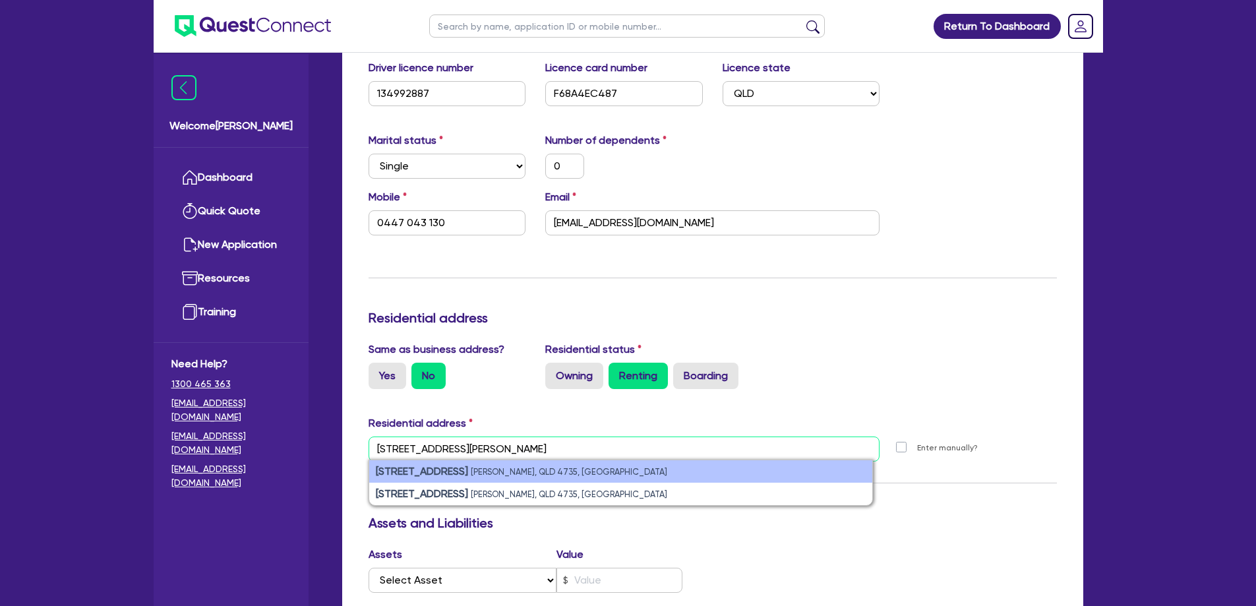
type input "[STREET_ADDRESS][PERSON_NAME]"
click at [513, 467] on small "[PERSON_NAME], QLD 4735, [GEOGRAPHIC_DATA]" at bounding box center [569, 472] width 197 height 10
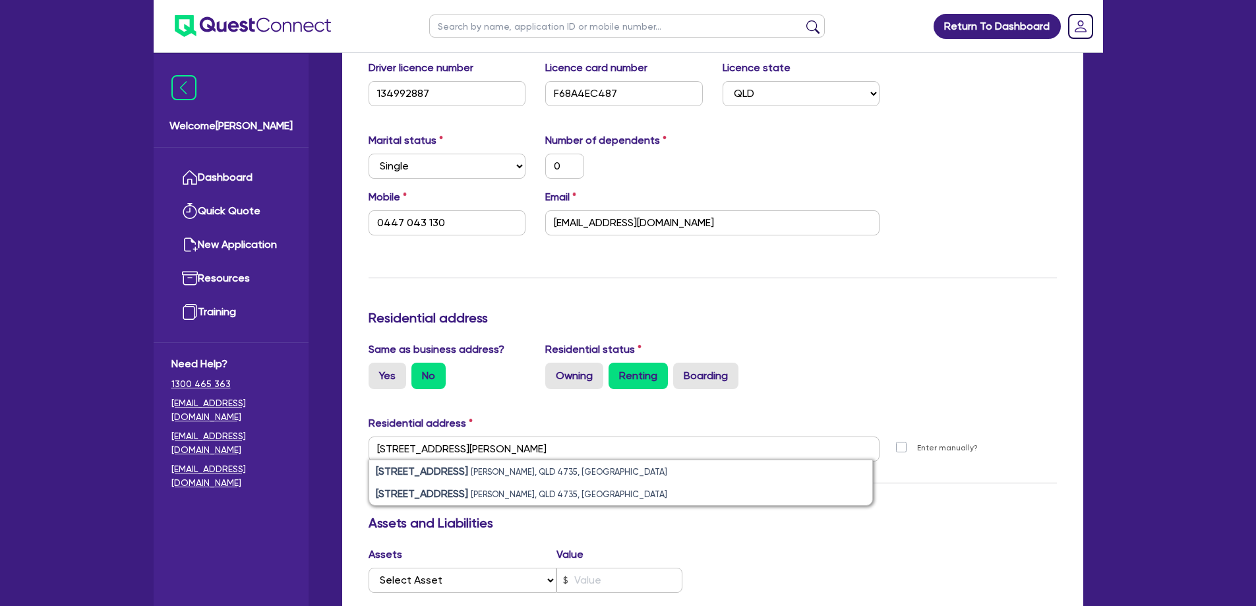
type input "0"
type input "0447 043 130"
type input "[STREET_ADDRESS][PERSON_NAME]"
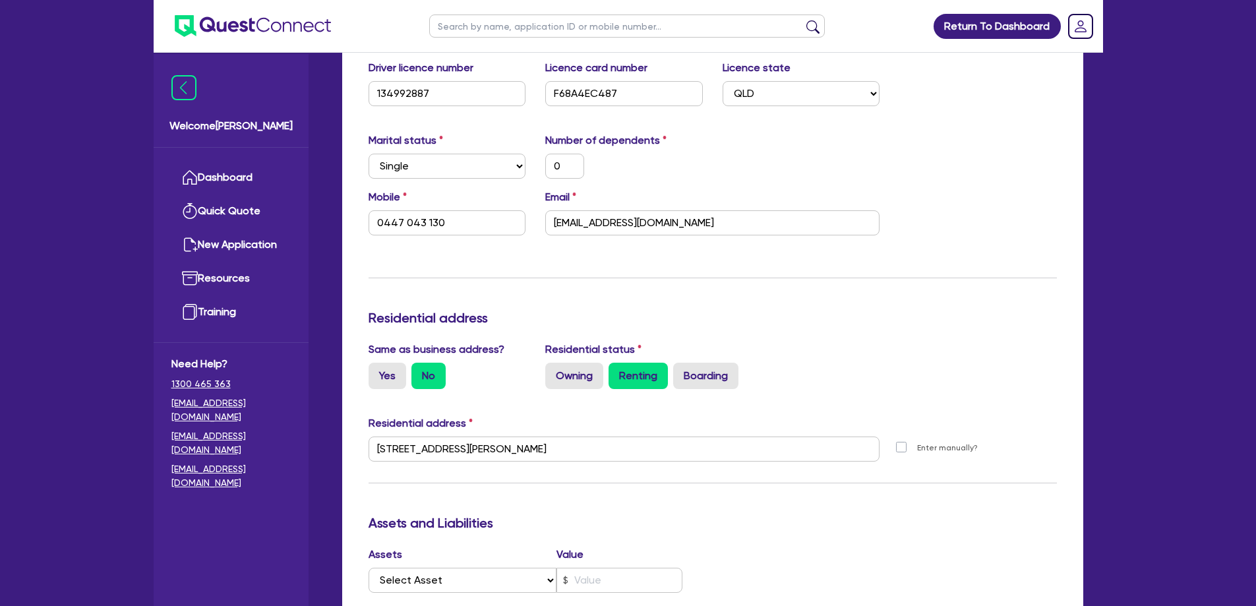
click at [868, 363] on div "Owning Renting Boarding" at bounding box center [712, 376] width 334 height 26
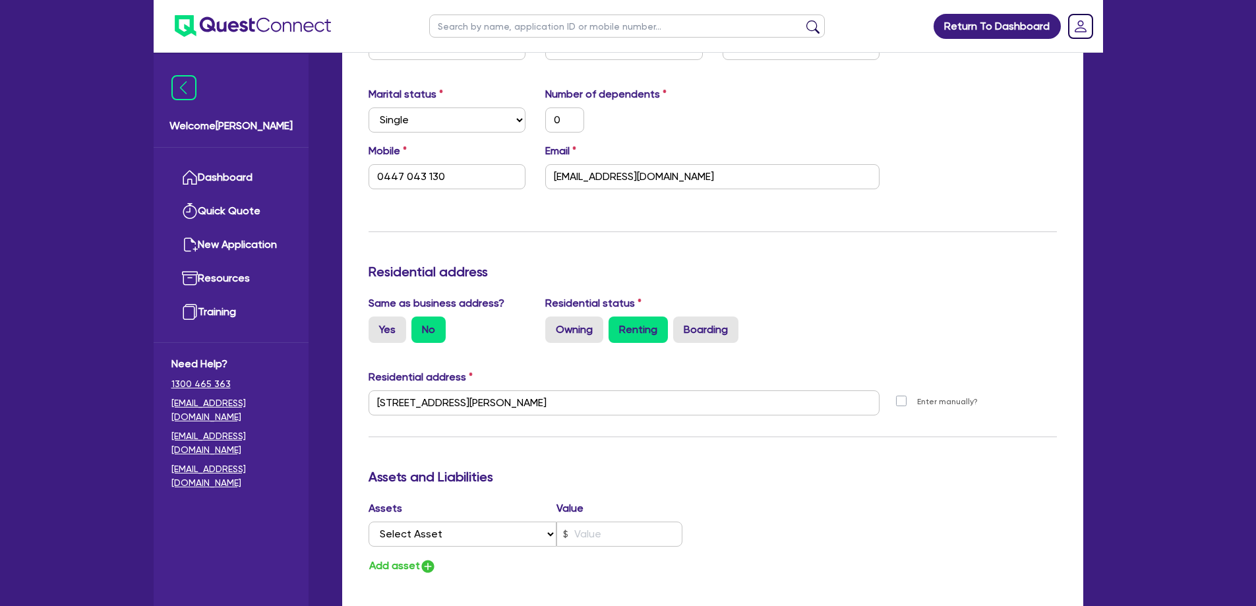
scroll to position [396, 0]
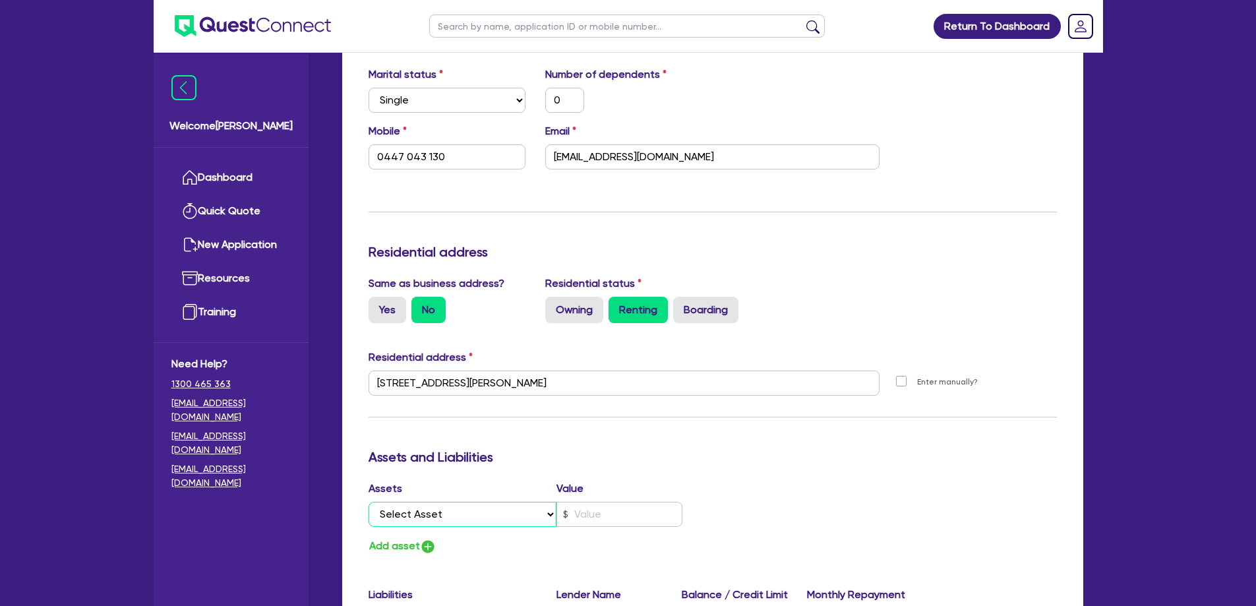
click at [483, 502] on select "Select Asset Cash Property Investment property Vehicle Truck Trailer Equipment …" at bounding box center [463, 514] width 189 height 25
click at [869, 307] on div "Same as business address? Yes No Residential status Owning Renting Boarding" at bounding box center [713, 305] width 708 height 58
click at [454, 516] on div "Assets Value Select Asset Cash Property Investment property Vehicle Truck Trail…" at bounding box center [536, 518] width 354 height 75
click at [462, 504] on select "Select Asset Cash Property Investment property Vehicle Truck Trailer Equipment …" at bounding box center [463, 514] width 189 height 25
select select "CASH"
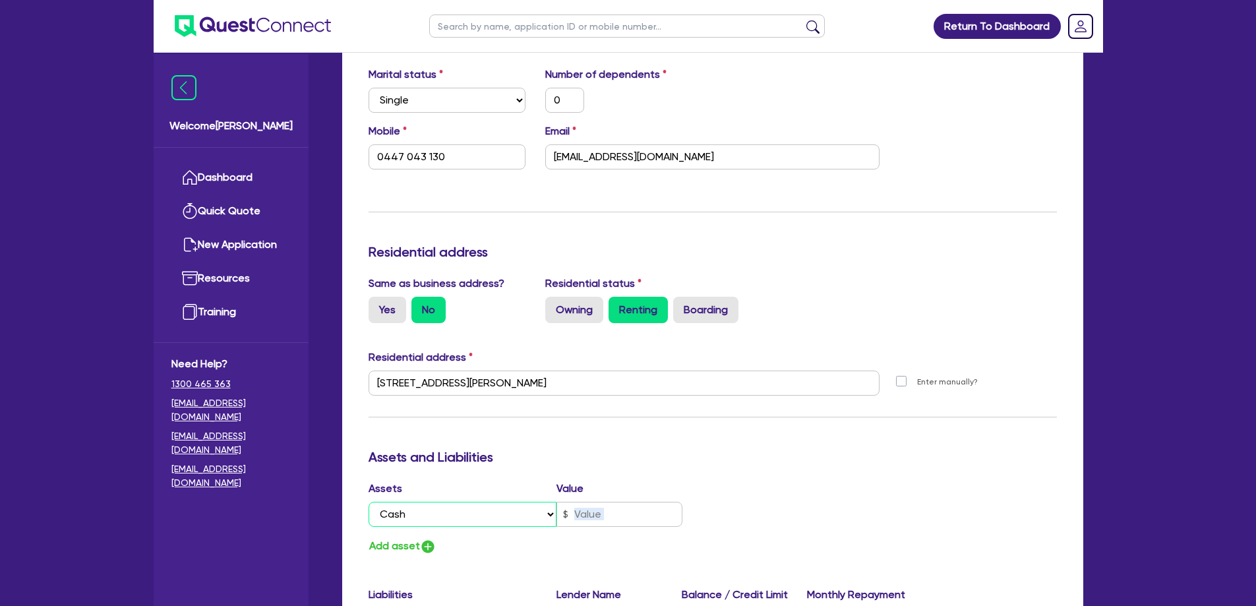
click at [369, 502] on select "Select Asset Cash Property Investment property Vehicle Truck Trailer Equipment …" at bounding box center [463, 514] width 189 height 25
type input "0"
type input "0447 043 130"
click at [595, 502] on input "text" at bounding box center [620, 514] width 126 height 25
click at [618, 502] on input "text" at bounding box center [620, 514] width 126 height 25
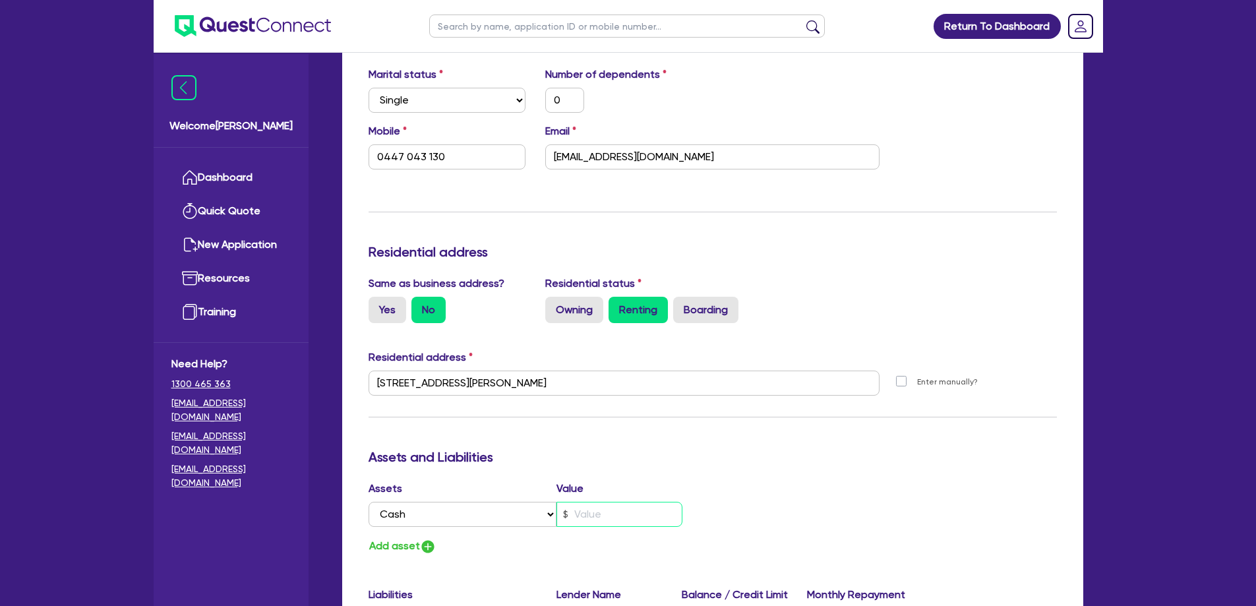
type input "0"
type input "0447 043 130"
type input "3"
type input "0"
type input "0447 043 130"
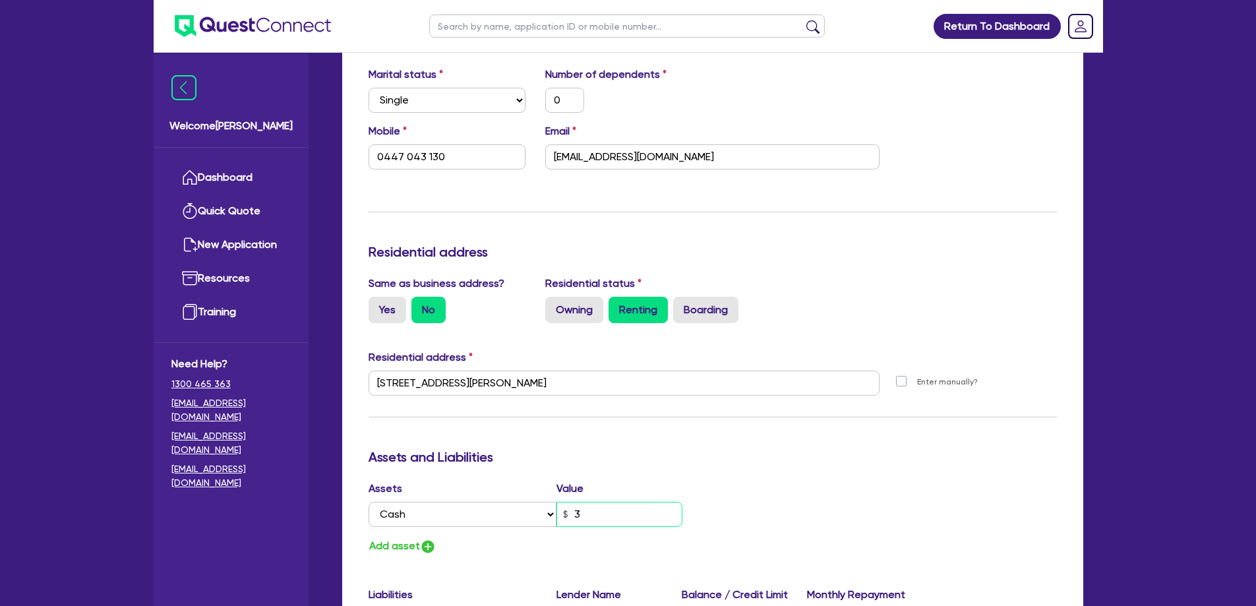
type input "30"
type input "0"
type input "0447 043 130"
type input "300"
type input "0"
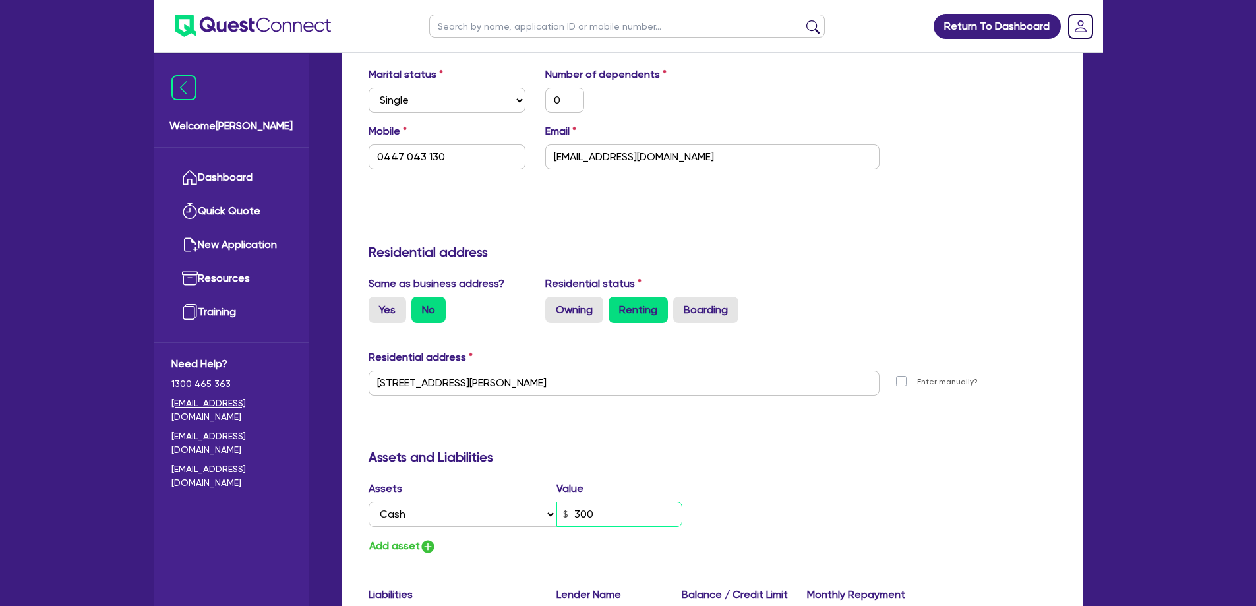
type input "0447 043 130"
type input "3,000"
click at [385, 537] on button "Add asset" at bounding box center [403, 546] width 68 height 18
type input "0"
type input "0447 043 130"
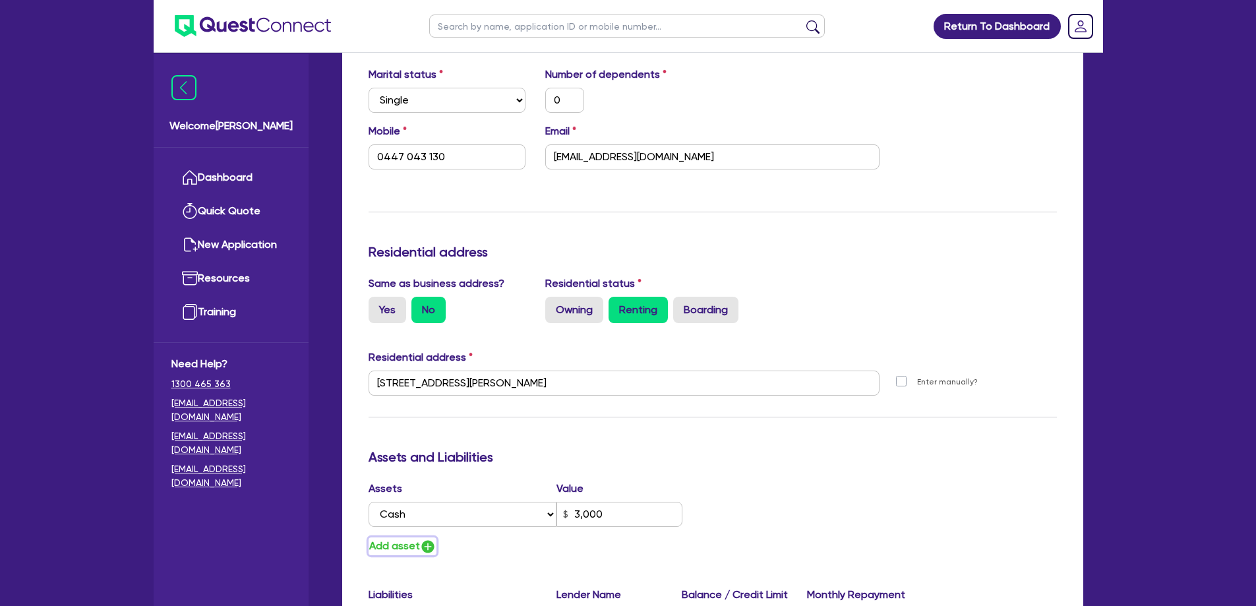
type input "3,000"
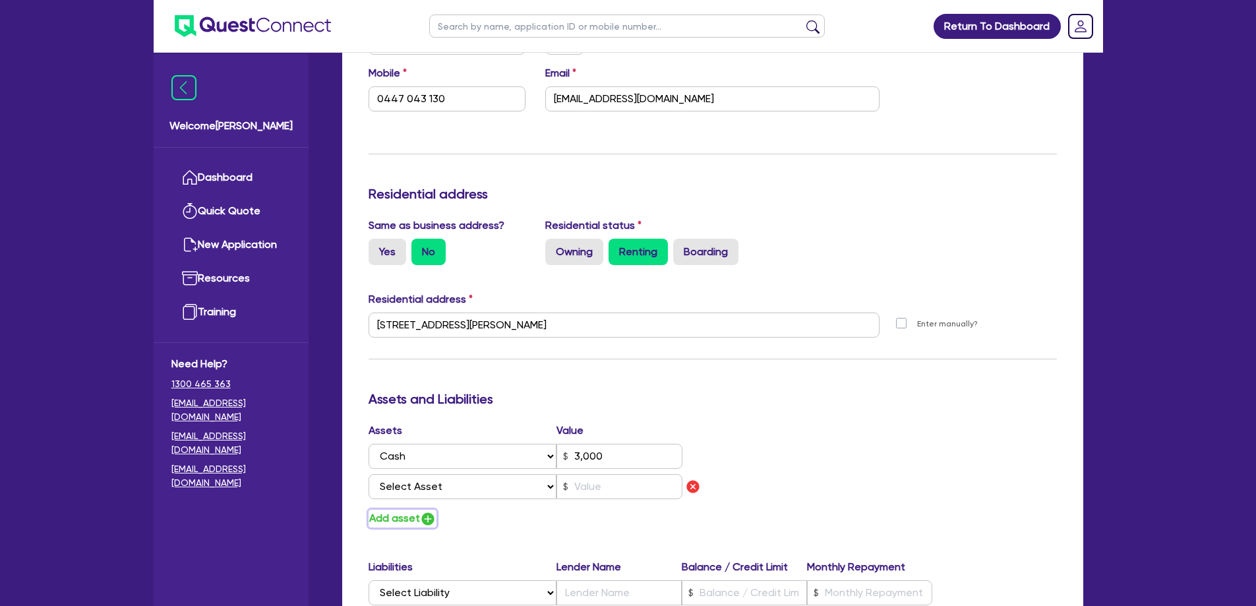
scroll to position [528, 0]
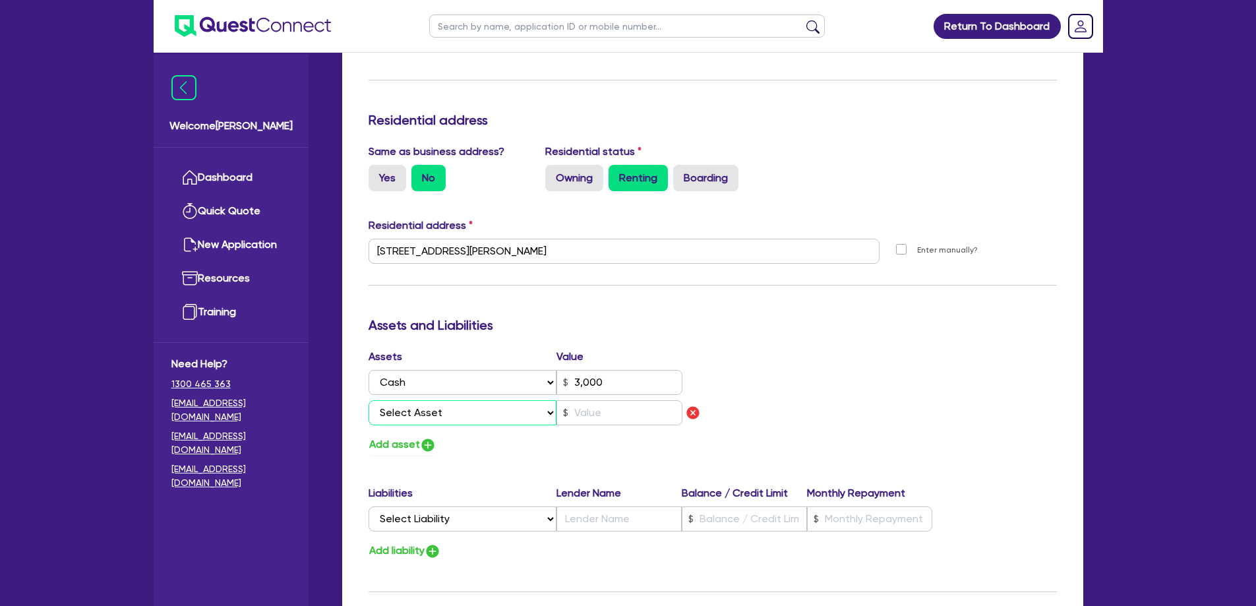
click at [440, 400] on select "Select Asset Cash Property Investment property Vehicle Truck Trailer Equipment …" at bounding box center [463, 412] width 189 height 25
click at [441, 405] on select "Select Asset Cash Property Investment property Vehicle Truck Trailer Equipment …" at bounding box center [463, 412] width 189 height 25
select select "HOUSEHOLD_PERSONAL"
click at [369, 400] on select "Select Asset Cash Property Investment property Vehicle Truck Trailer Equipment …" at bounding box center [463, 412] width 189 height 25
type input "0"
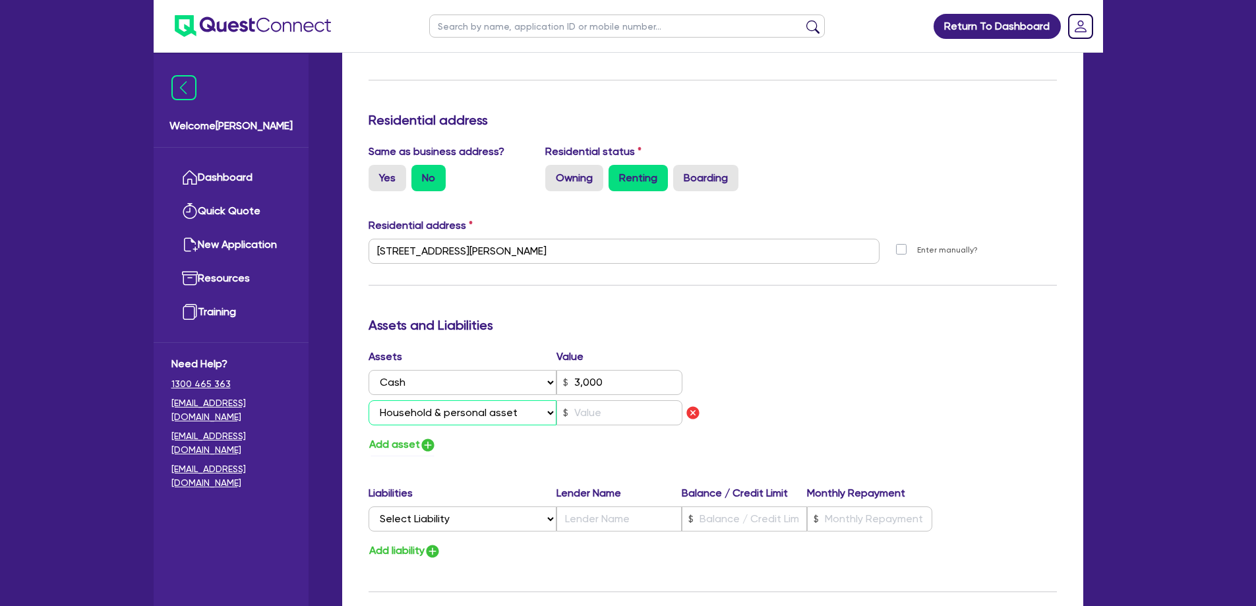
type input "0447 043 130"
type input "3,000"
click at [632, 401] on input "text" at bounding box center [620, 412] width 126 height 25
type input "0"
type input "0447 043 130"
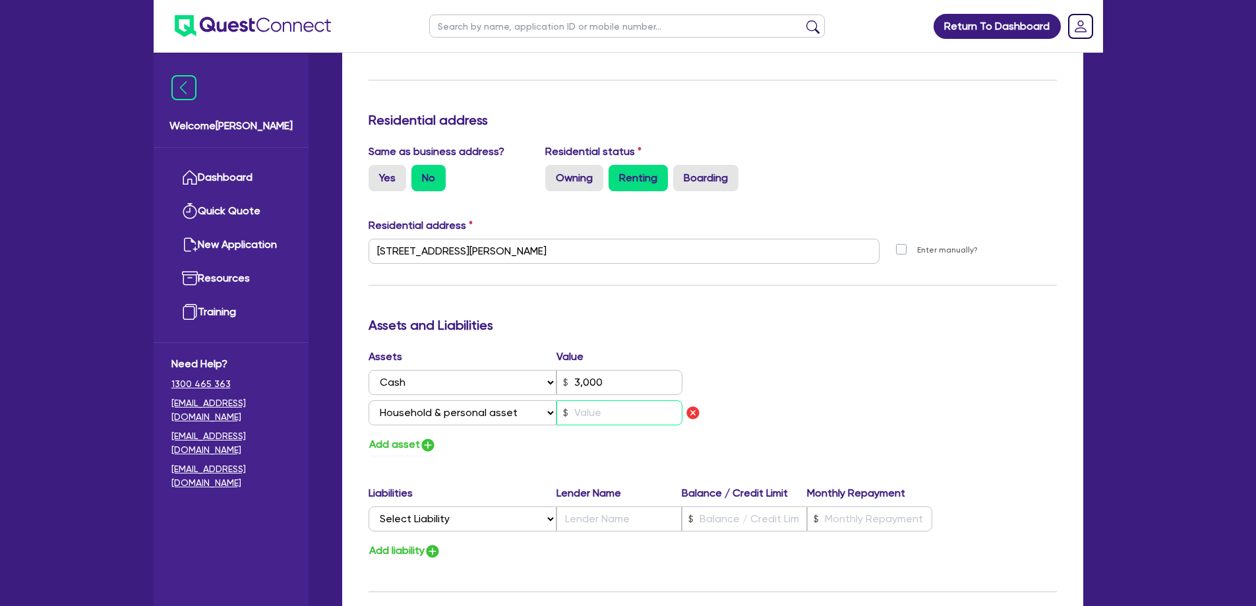
type input "3,000"
type input "1"
type input "0"
type input "0447 043 130"
type input "3,000"
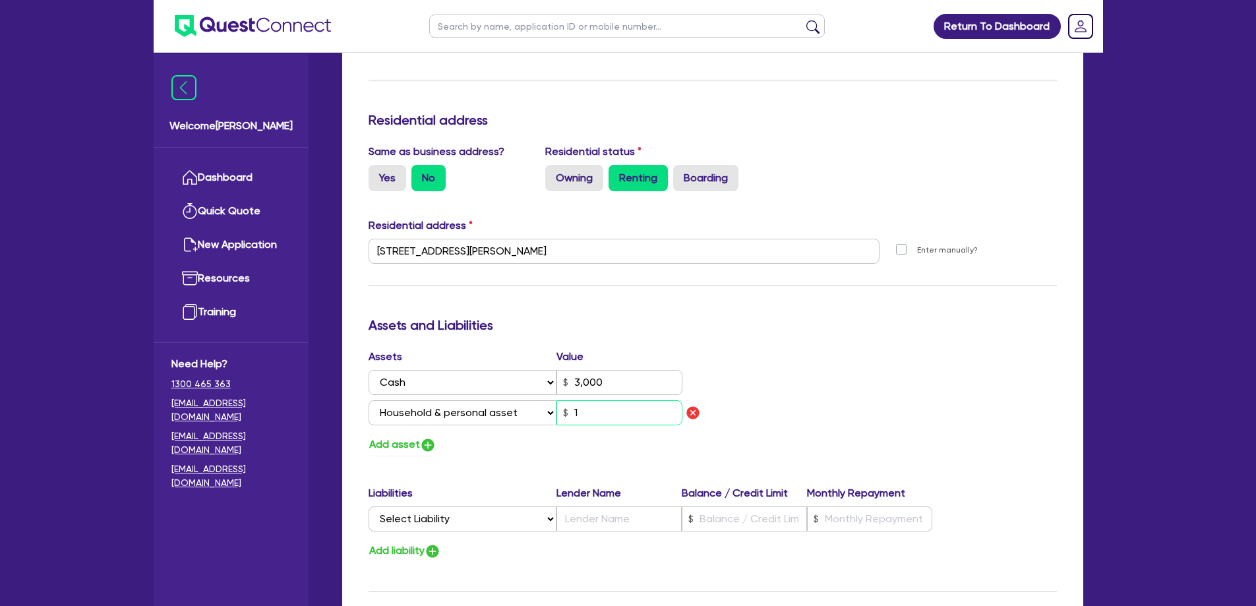
type input "10"
type input "0"
type input "0447 043 130"
type input "3,000"
type input "100"
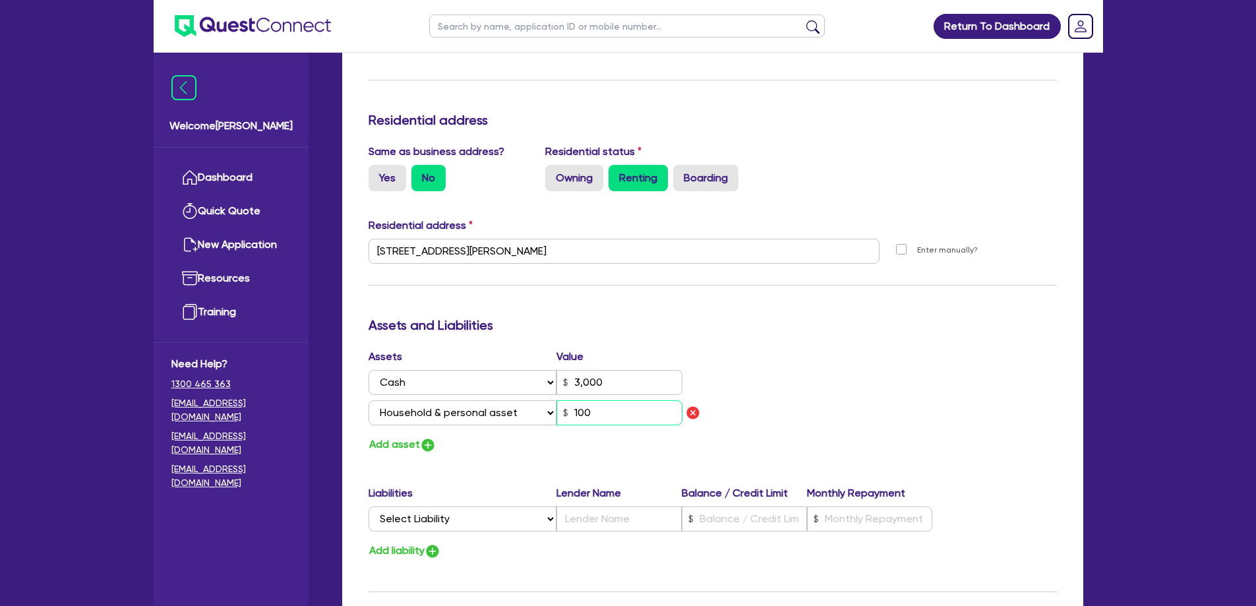
type input "0"
type input "0447 043 130"
type input "3,000"
type input "1,000"
type input "0"
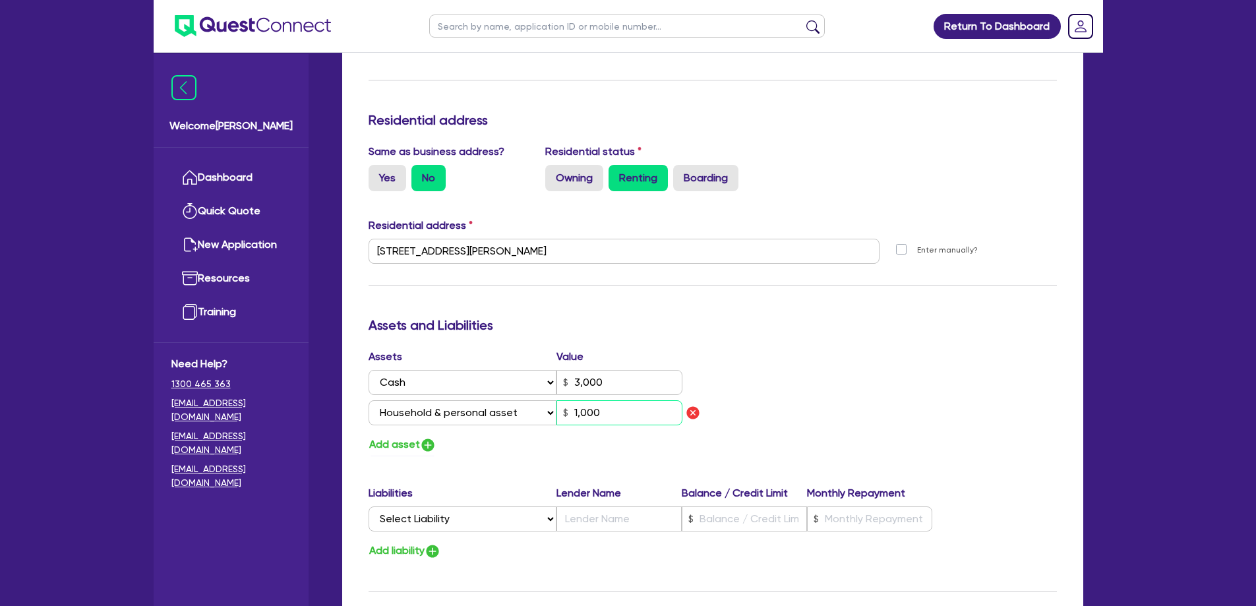
type input "0447 043 130"
type input "3,000"
type input "10,000"
click at [752, 361] on div "Assets Value Select Asset Cash Property Investment property Vehicle Truck Trail…" at bounding box center [713, 401] width 708 height 105
click at [407, 436] on button "Add asset" at bounding box center [403, 445] width 68 height 18
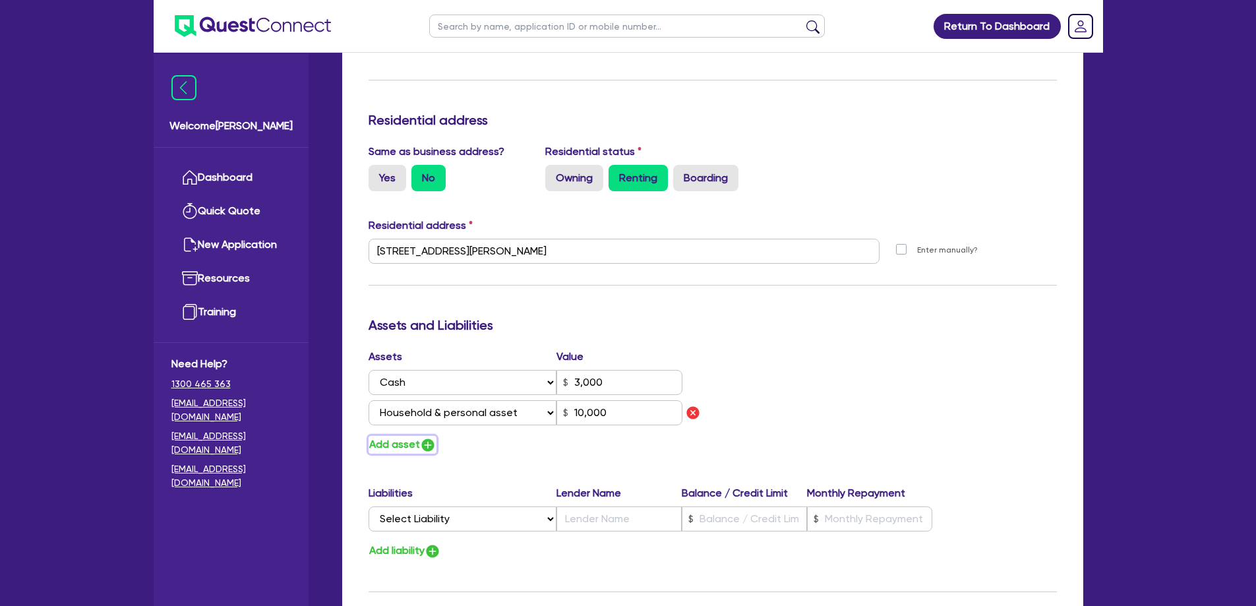
type input "0"
type input "0447 043 130"
type input "3,000"
type input "10,000"
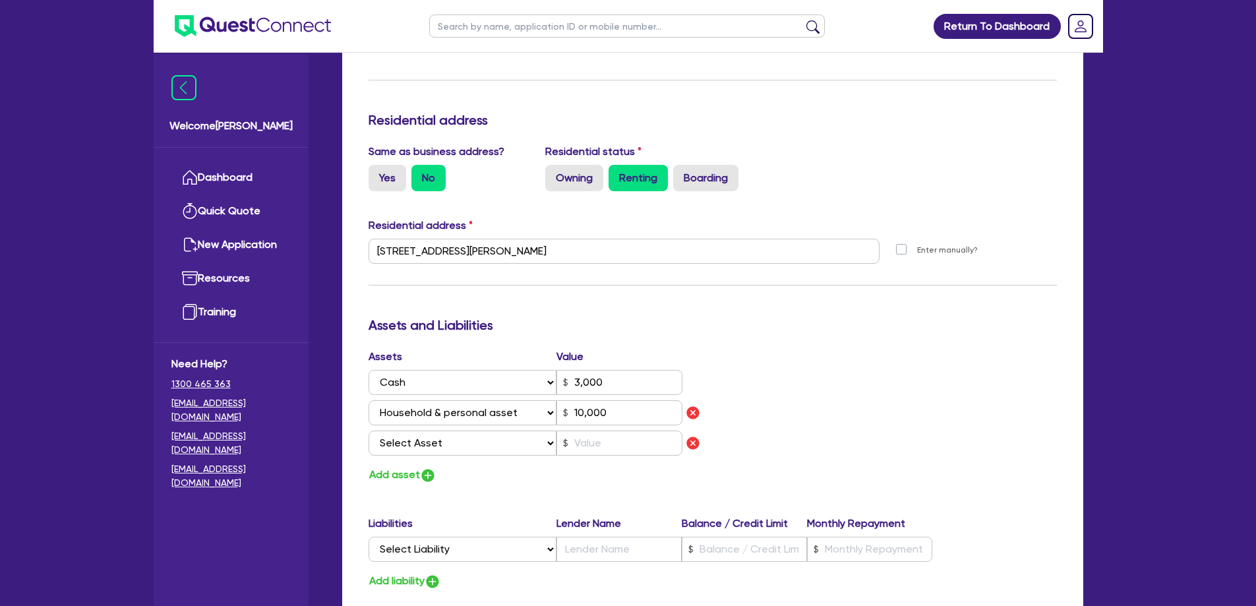
click at [406, 441] on div "Assets Value Select Asset Cash Property Investment property Vehicle Truck Trail…" at bounding box center [536, 405] width 354 height 112
click at [413, 434] on select "Select Asset Cash Property Investment property Vehicle Truck Trailer Equipment …" at bounding box center [463, 443] width 189 height 25
select select "EQUIPMENT"
click at [369, 431] on select "Select Asset Cash Property Investment property Vehicle Truck Trailer Equipment …" at bounding box center [463, 443] width 189 height 25
type input "0"
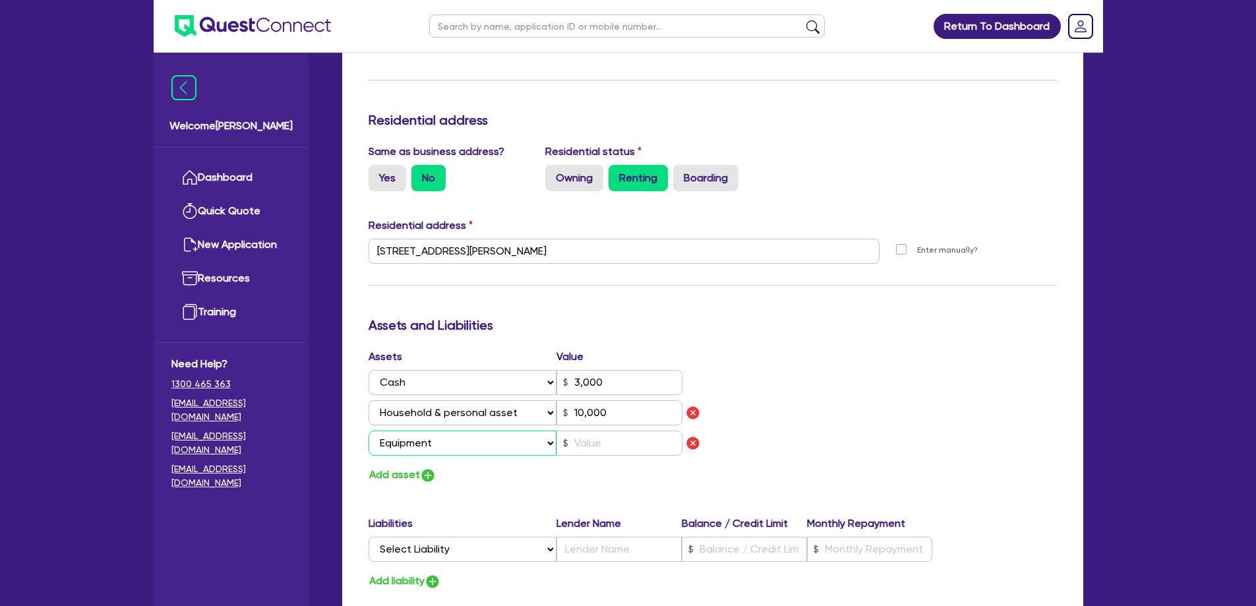
type input "0447 043 130"
type input "3,000"
type input "10,000"
click at [576, 431] on input "text" at bounding box center [620, 443] width 126 height 25
type input "0"
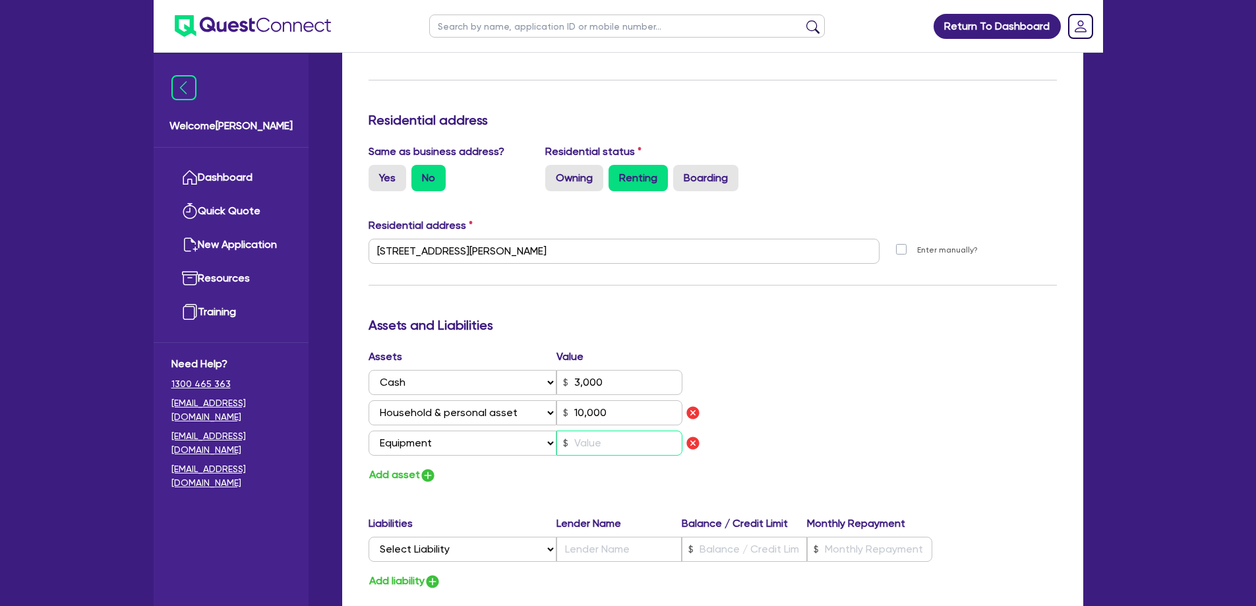
type input "0447 043 130"
type input "3,000"
type input "10,000"
type input "6"
type input "0"
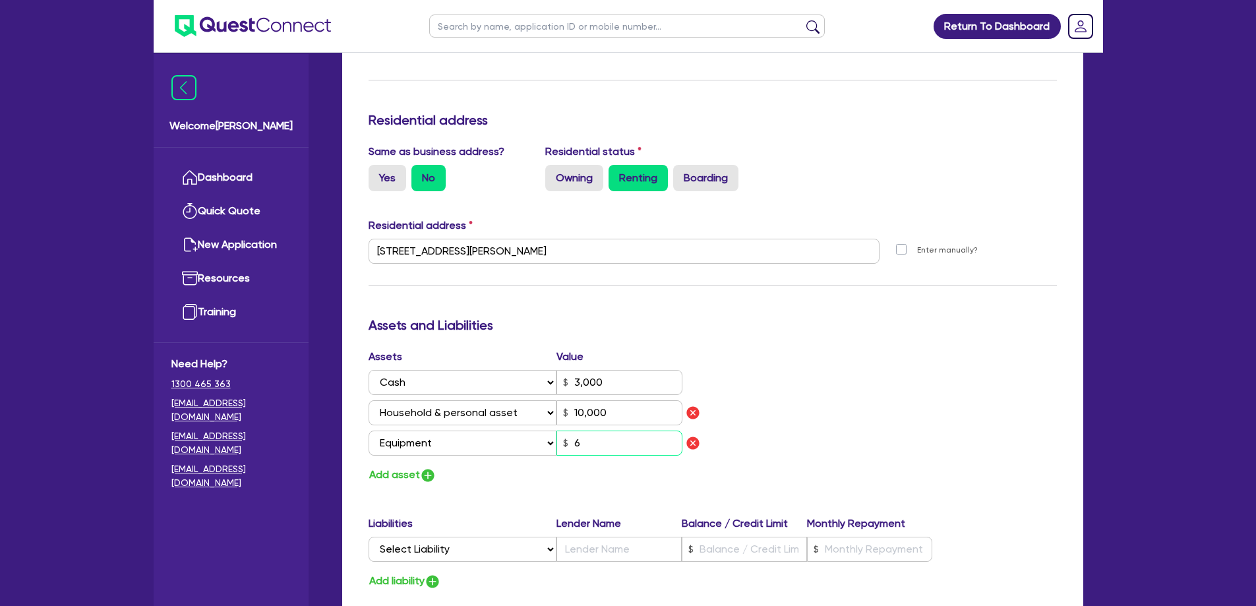
type input "0447 043 130"
type input "3,000"
type input "10,000"
type input "60"
type input "0"
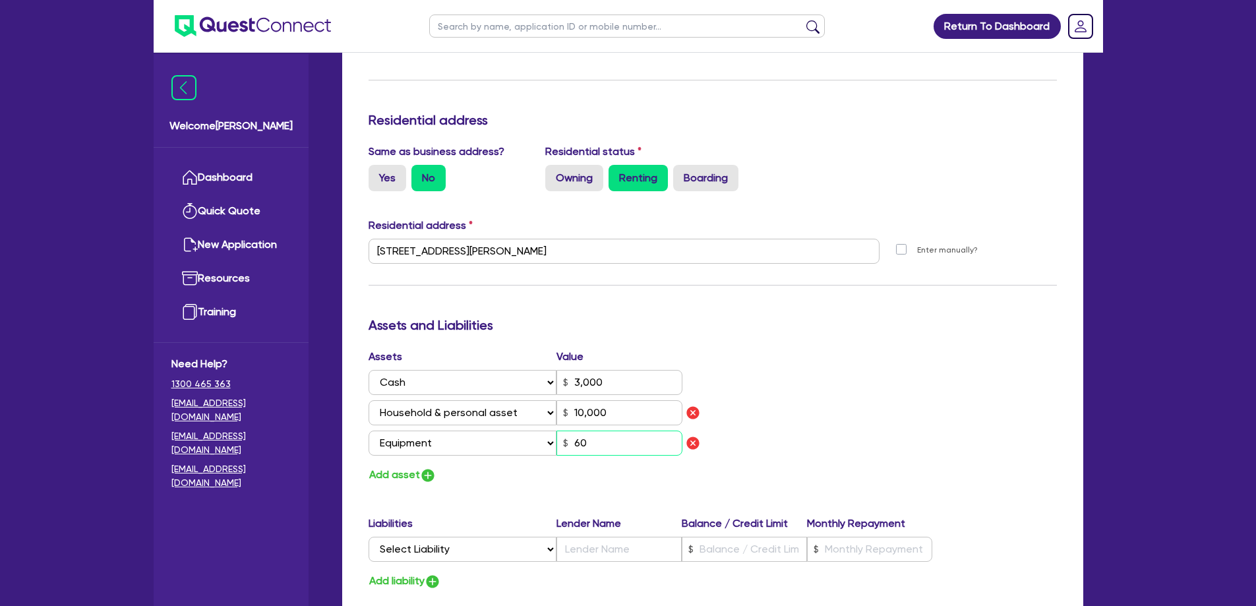
type input "0447 043 130"
type input "3,000"
type input "10,000"
type input "600"
type input "0"
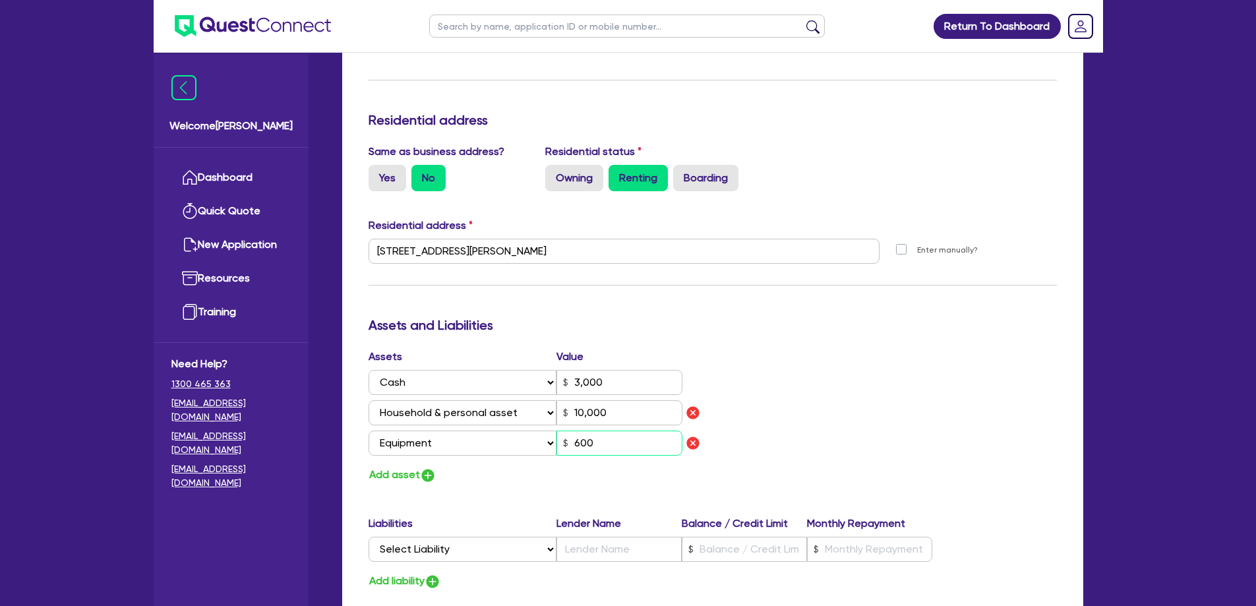
type input "0447 043 130"
type input "3,000"
type input "10,000"
type input "6,000"
click at [811, 427] on div "Assets Value Select Asset Cash Property Investment property Vehicle Truck Trail…" at bounding box center [713, 416] width 708 height 135
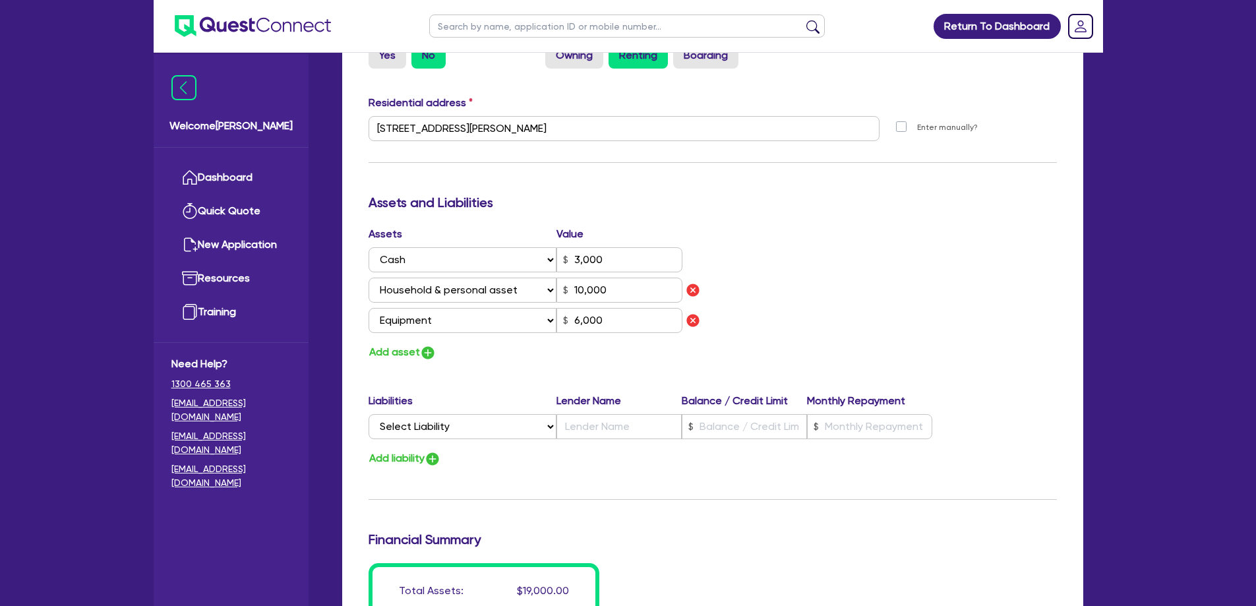
scroll to position [659, 0]
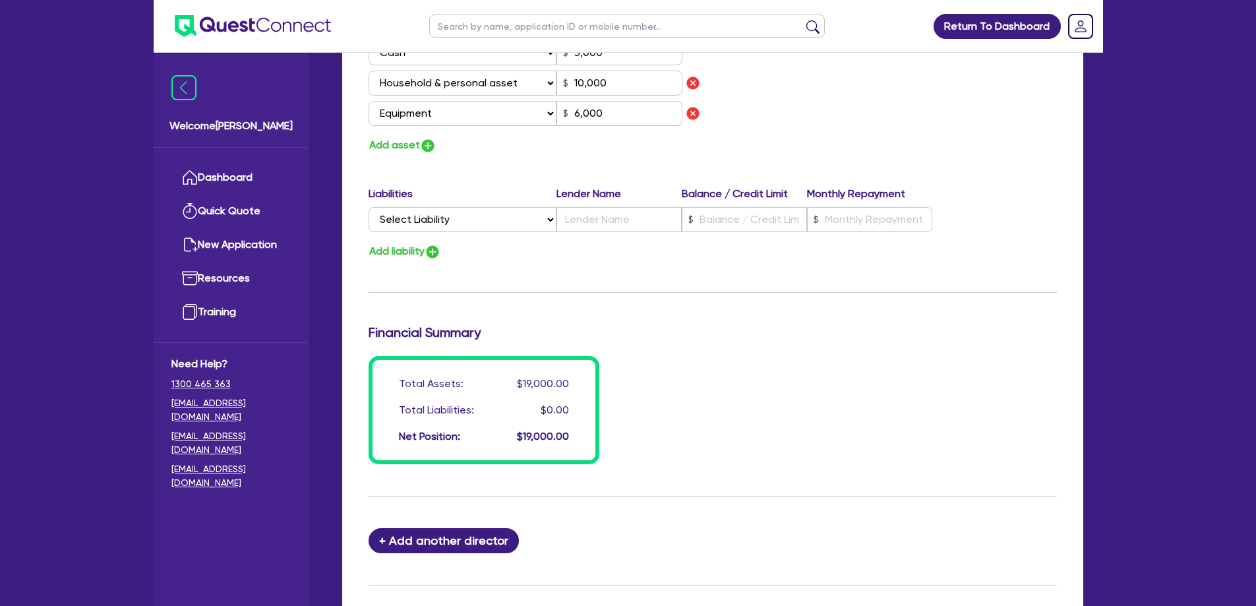
click at [761, 456] on form "Update residential status for Director #1 Boarding is only acceptable when the …" at bounding box center [713, 35] width 688 height 1214
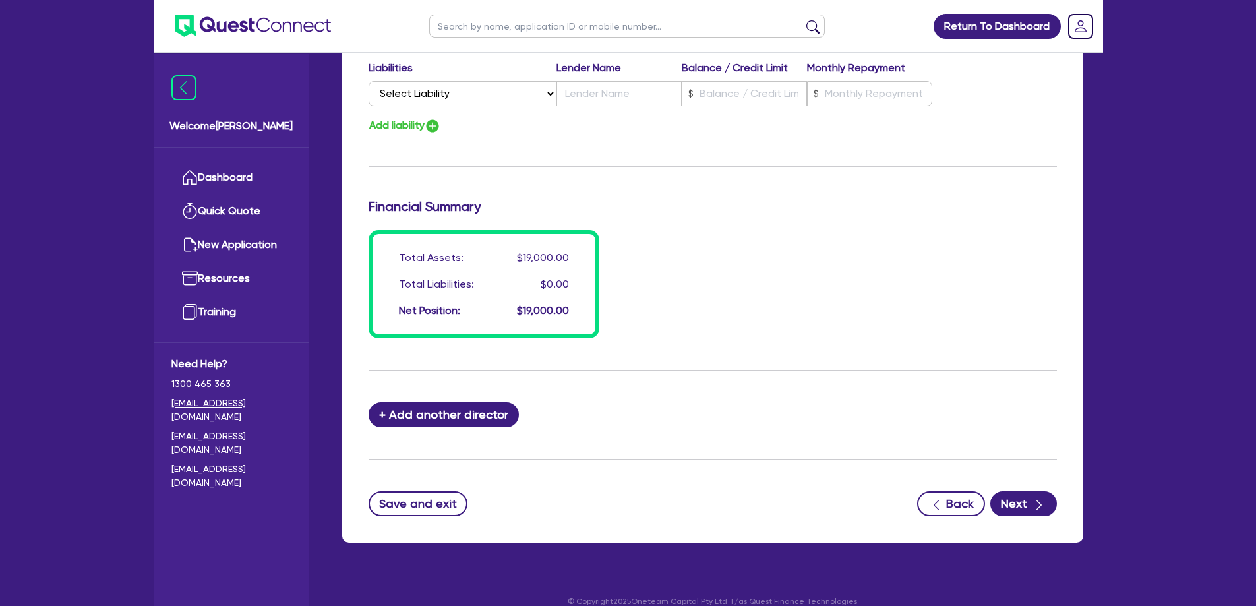
scroll to position [985, 0]
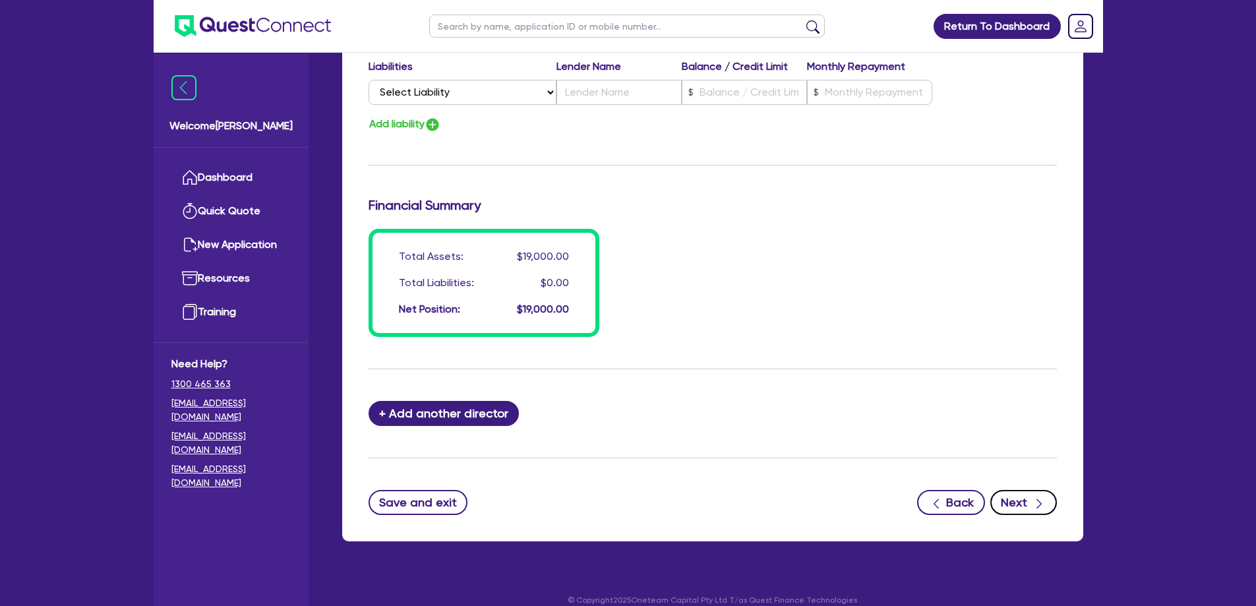
click at [1021, 490] on button "Next" at bounding box center [1024, 502] width 67 height 25
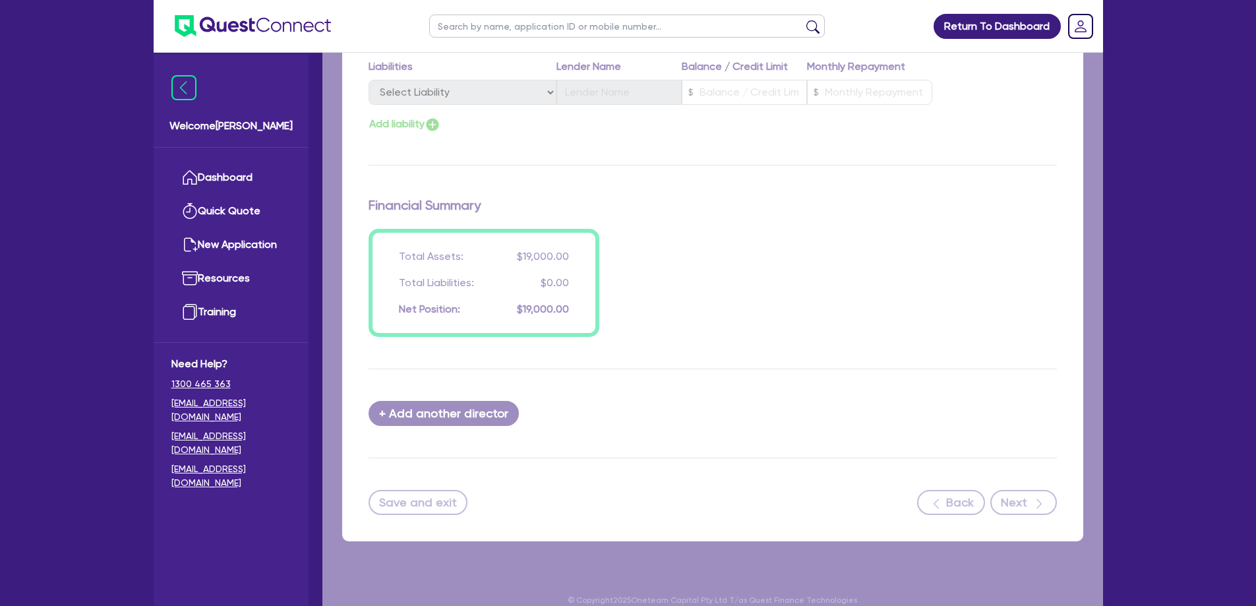
select select "CARS_AND_LIGHT_TRUCKS"
select select "VANS_AND_UTES"
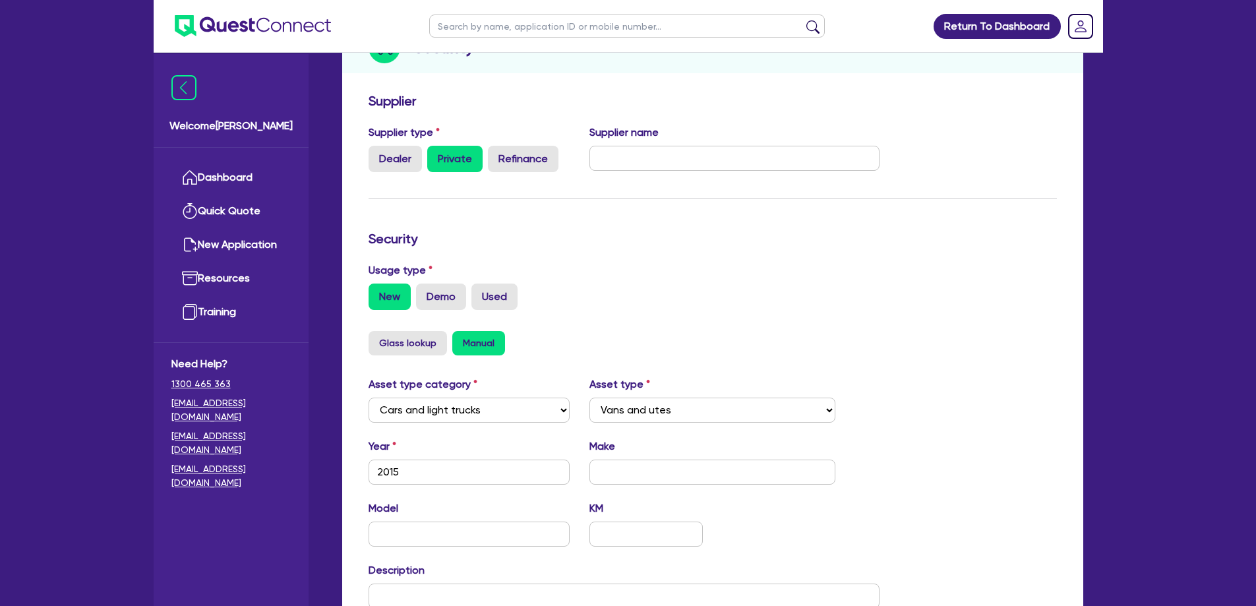
scroll to position [198, 0]
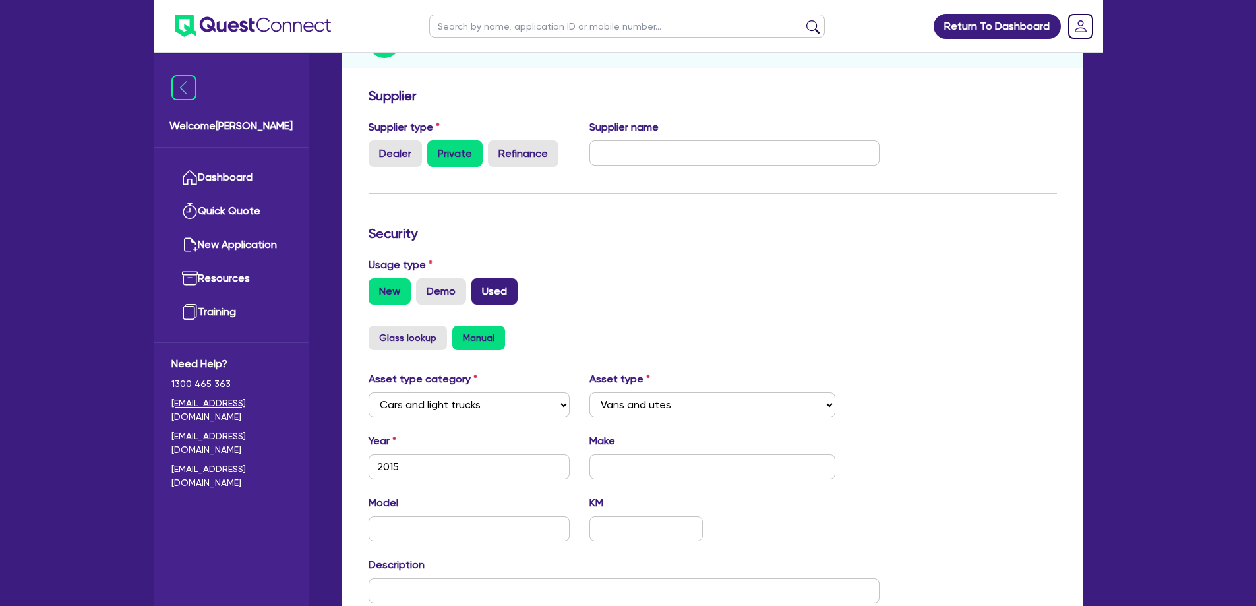
click at [508, 278] on label "Used" at bounding box center [495, 291] width 46 height 26
click at [480, 278] on input "Used" at bounding box center [476, 282] width 9 height 9
radio input "true"
click at [636, 462] on input "text" at bounding box center [713, 466] width 246 height 25
type input "Toyota"
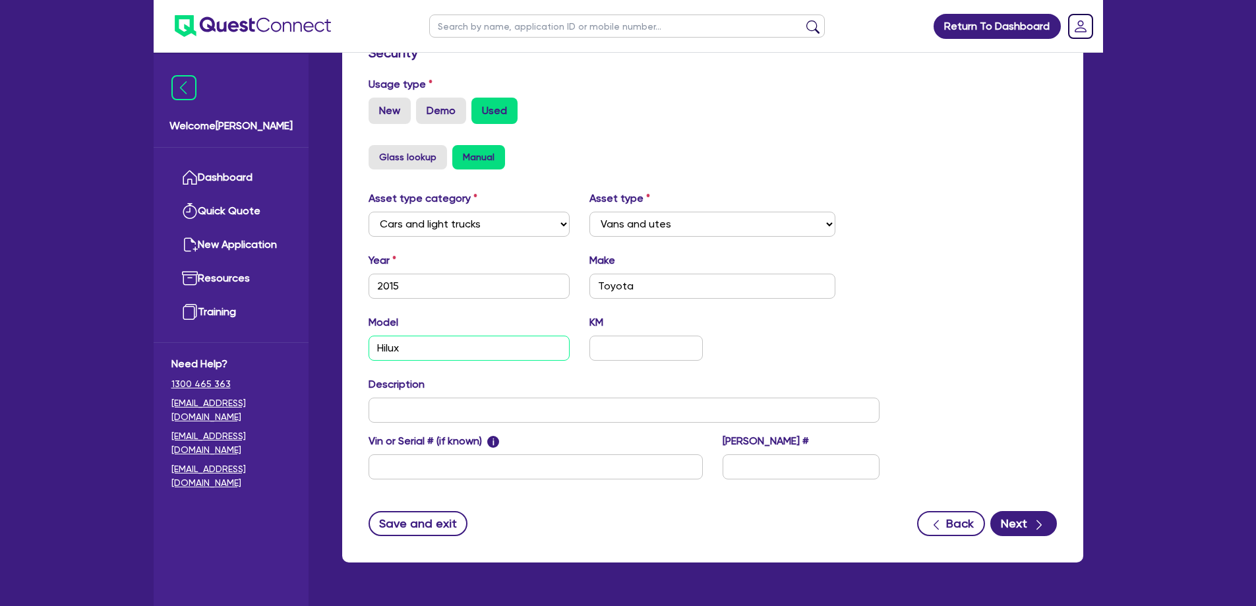
scroll to position [400, 0]
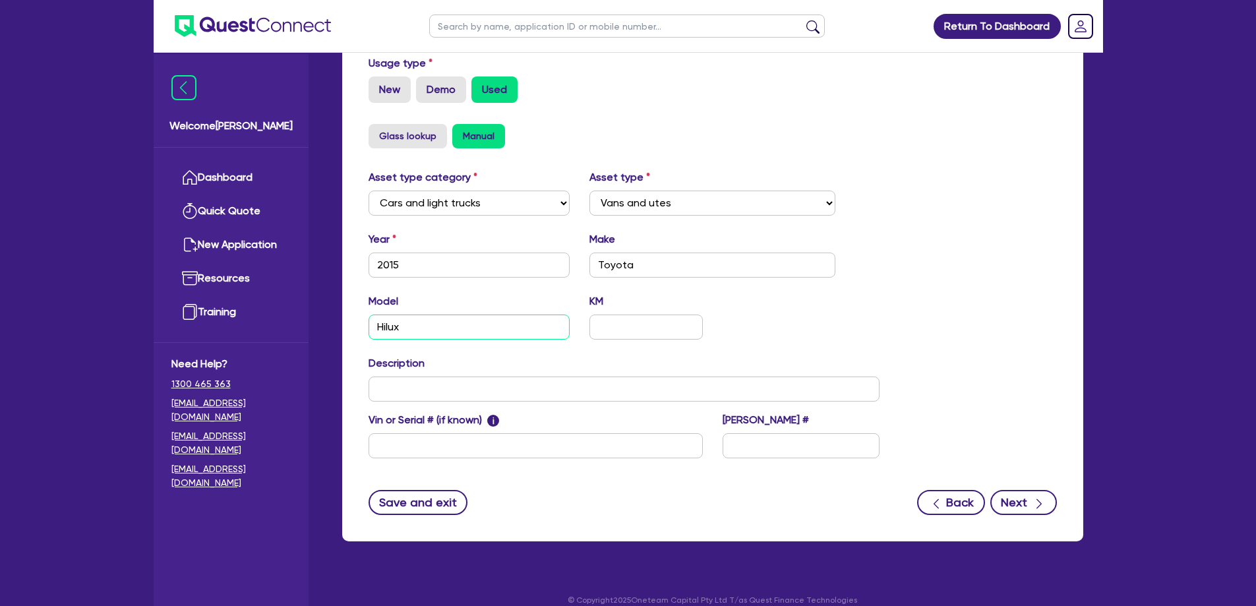
type input "Hilux"
click at [1037, 497] on icon "button" at bounding box center [1039, 503] width 13 height 13
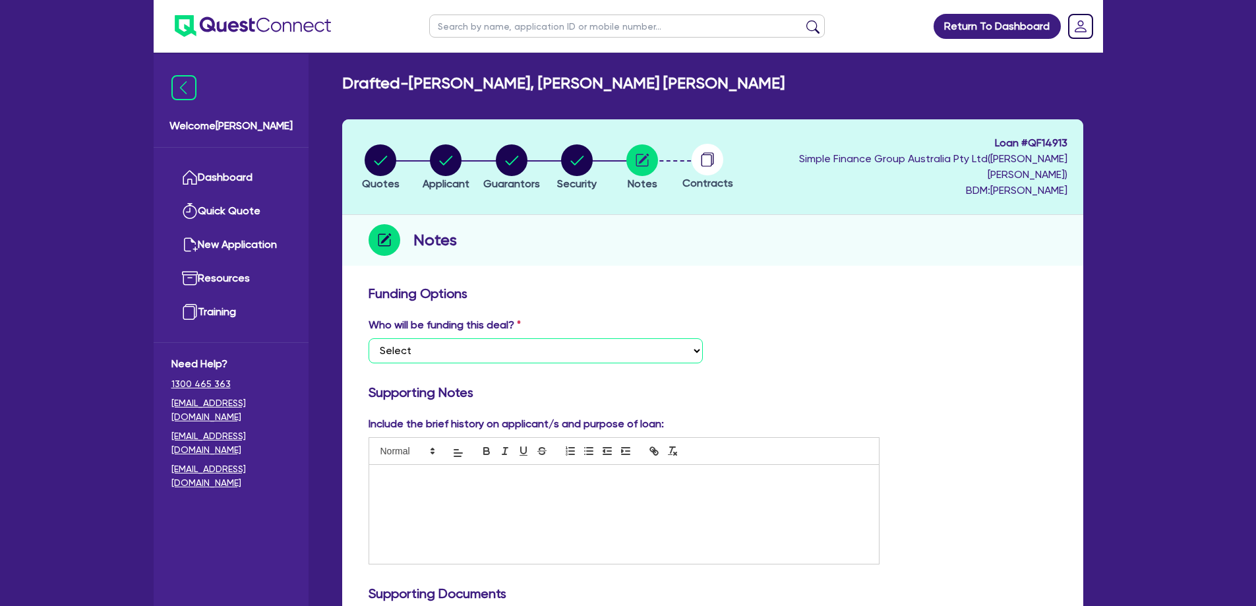
click at [538, 338] on select "Select I want Quest to fund 100% I will fund 100% I will co-fund with Quest Oth…" at bounding box center [536, 350] width 334 height 25
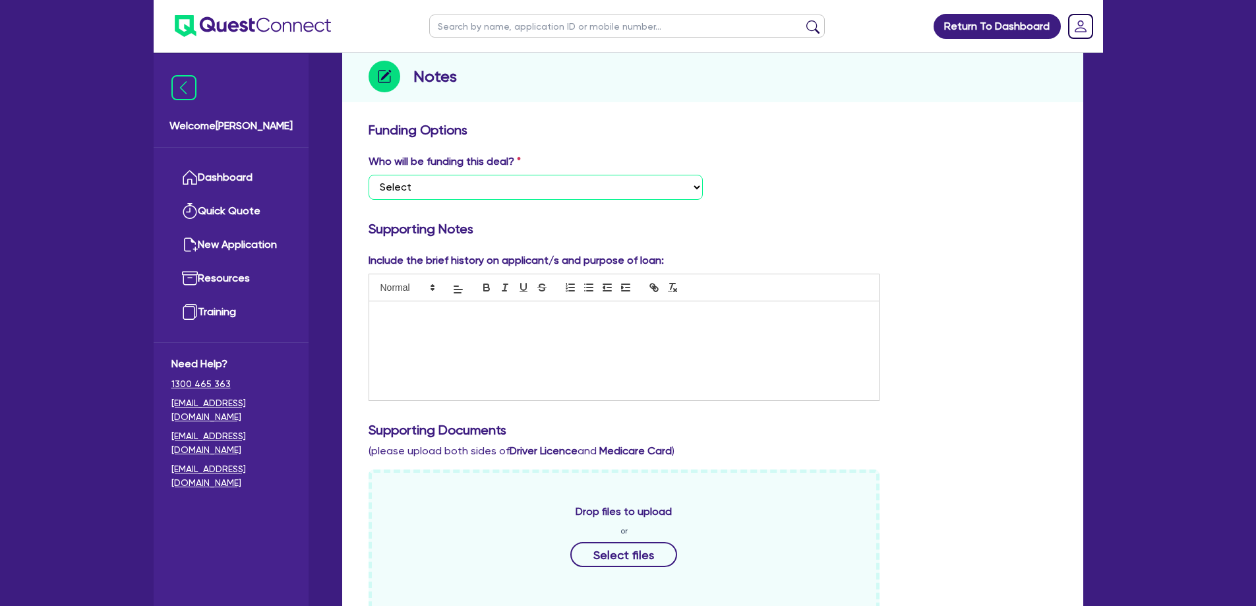
scroll to position [169, 0]
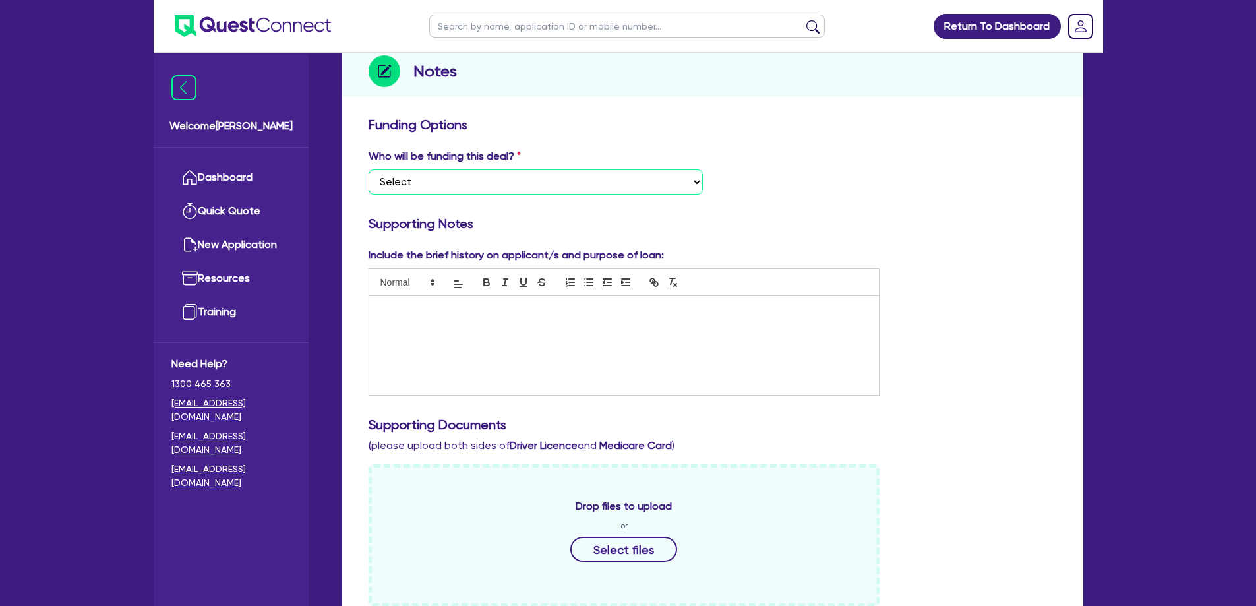
select select "Quest Finance - Own Book"
click at [369, 169] on select "Select I want Quest to fund 100% I will fund 100% I will co-fund with Quest Oth…" at bounding box center [536, 181] width 334 height 25
click at [501, 326] on div at bounding box center [624, 345] width 510 height 99
click at [494, 350] on div at bounding box center [624, 345] width 510 height 99
click at [565, 308] on div "Farming contractor" at bounding box center [624, 345] width 510 height 99
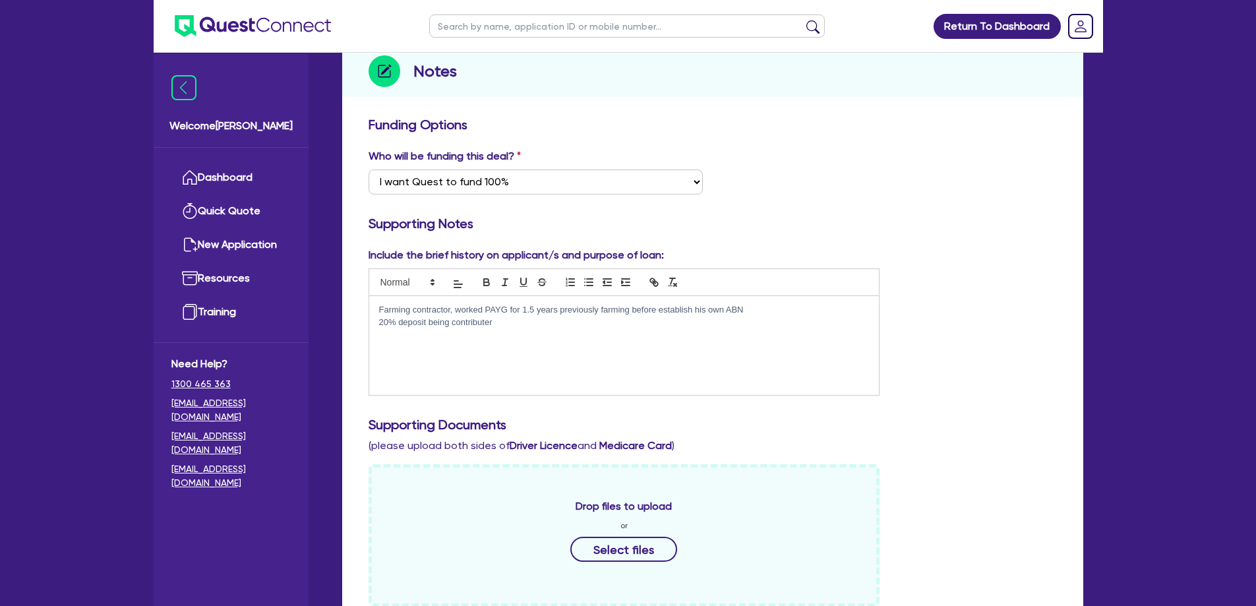
click at [591, 342] on div "Farming contractor, worked PAYG for 1.5 years previously farming before establi…" at bounding box center [624, 345] width 510 height 99
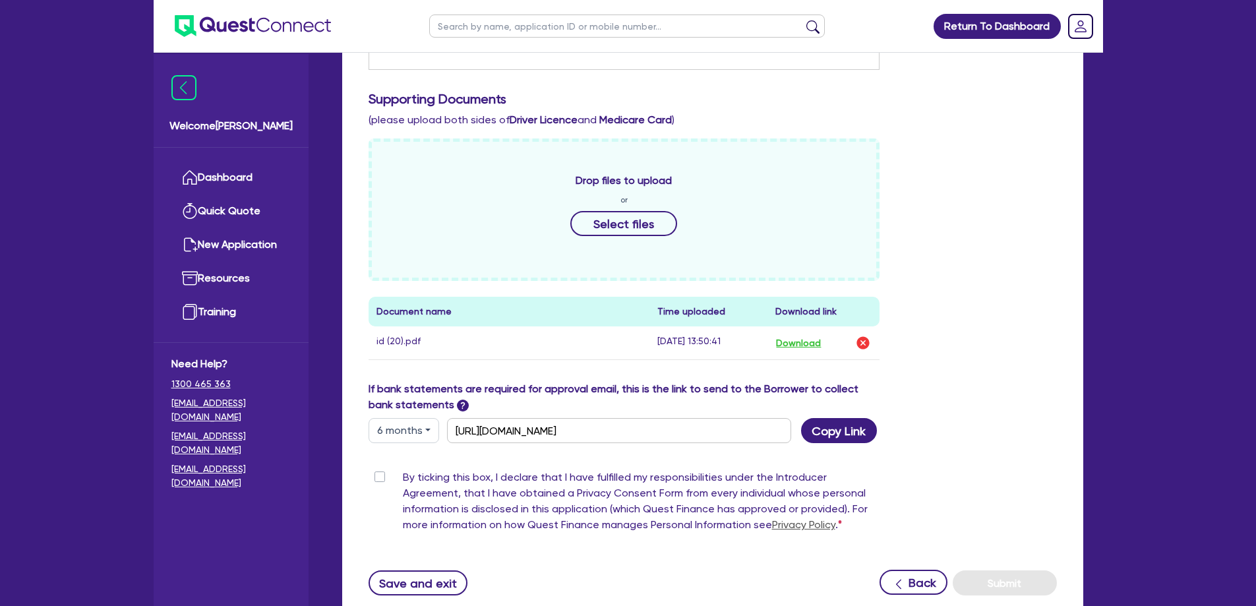
scroll to position [499, 0]
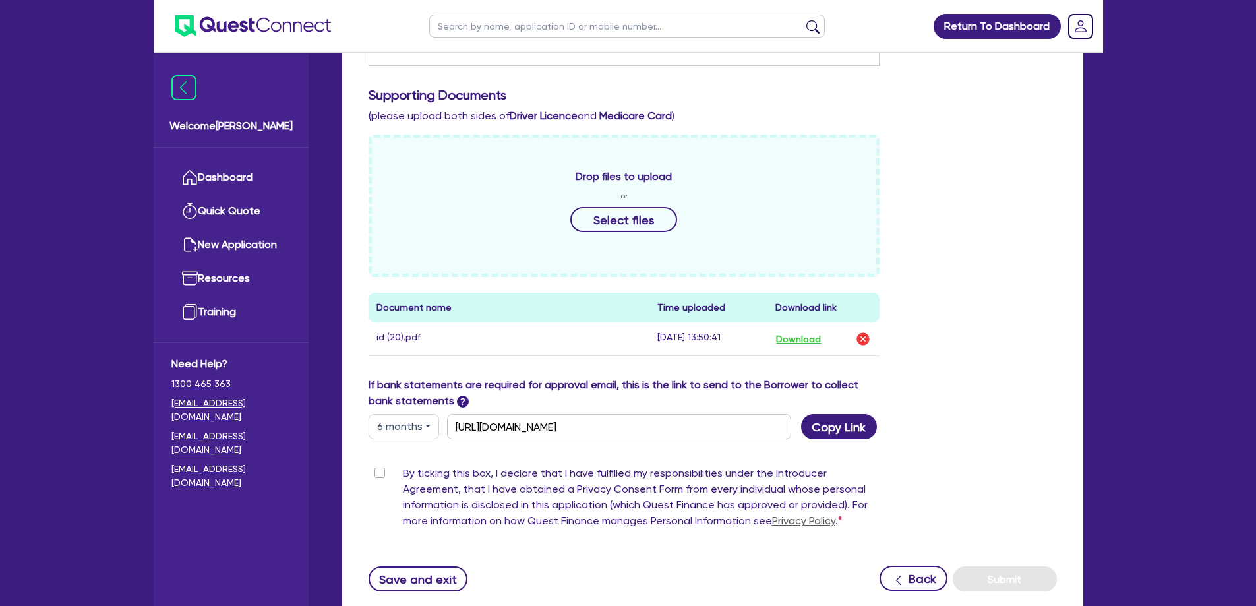
click at [952, 377] on div "If bank statements are required for approval email, this is the link to send to…" at bounding box center [713, 408] width 708 height 62
click at [453, 472] on label "By ticking this box, I declare that I have fulfilled my responsibilities under …" at bounding box center [641, 500] width 477 height 69
click at [379, 472] on input "By ticking this box, I declare that I have fulfilled my responsibilities under …" at bounding box center [374, 472] width 11 height 13
checkbox input "true"
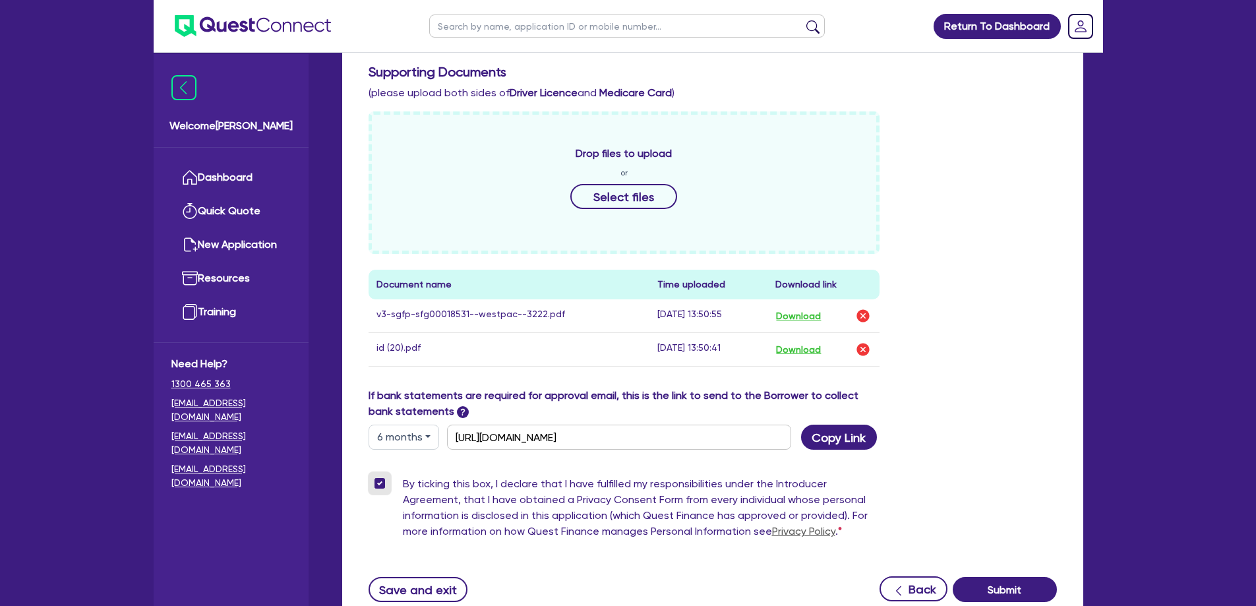
scroll to position [565, 0]
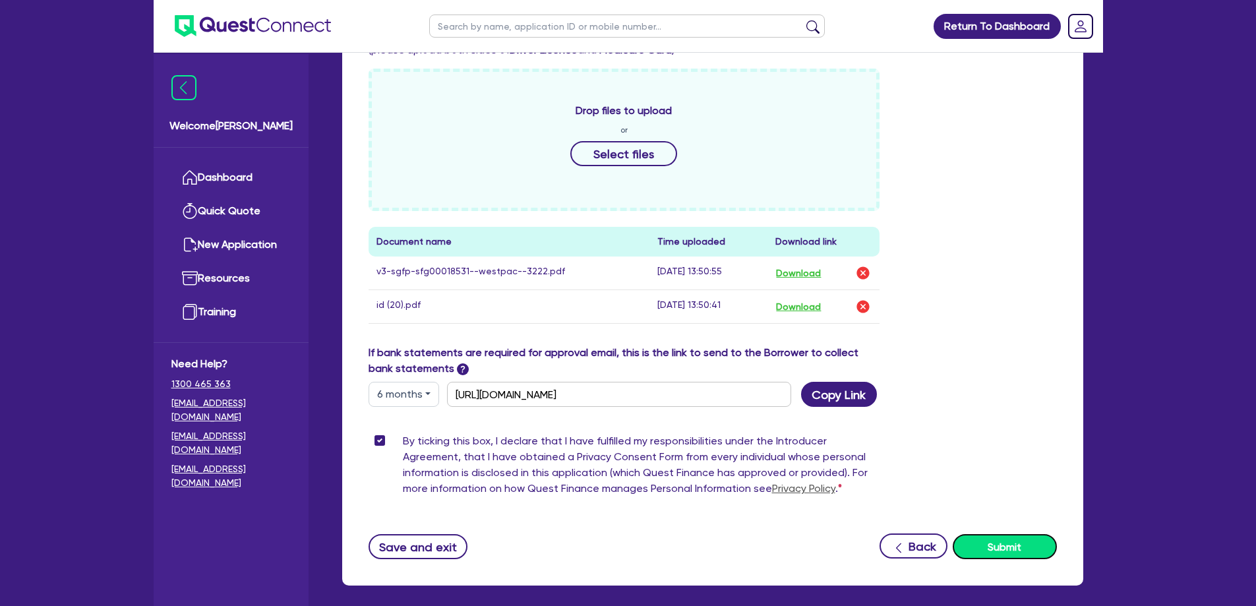
click at [1006, 534] on button "Submit" at bounding box center [1005, 546] width 104 height 25
